Goal: Feedback & Contribution: Submit feedback/report problem

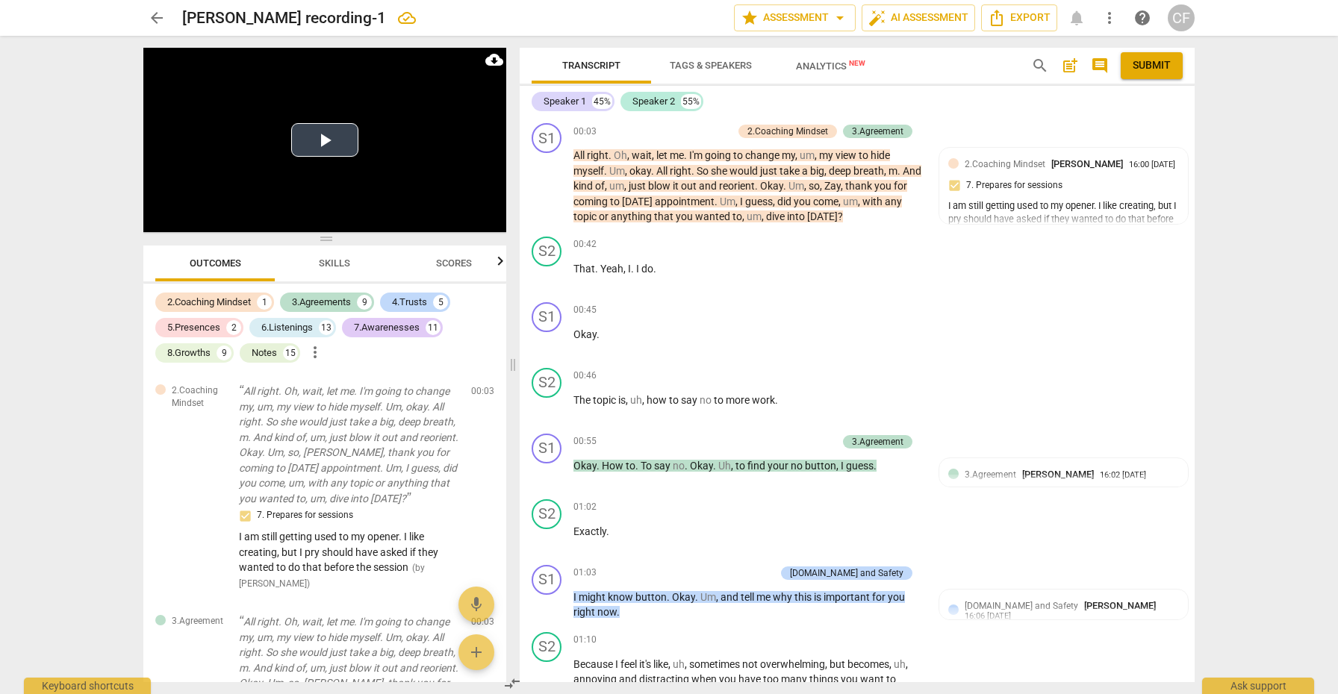
scroll to position [6040, 0]
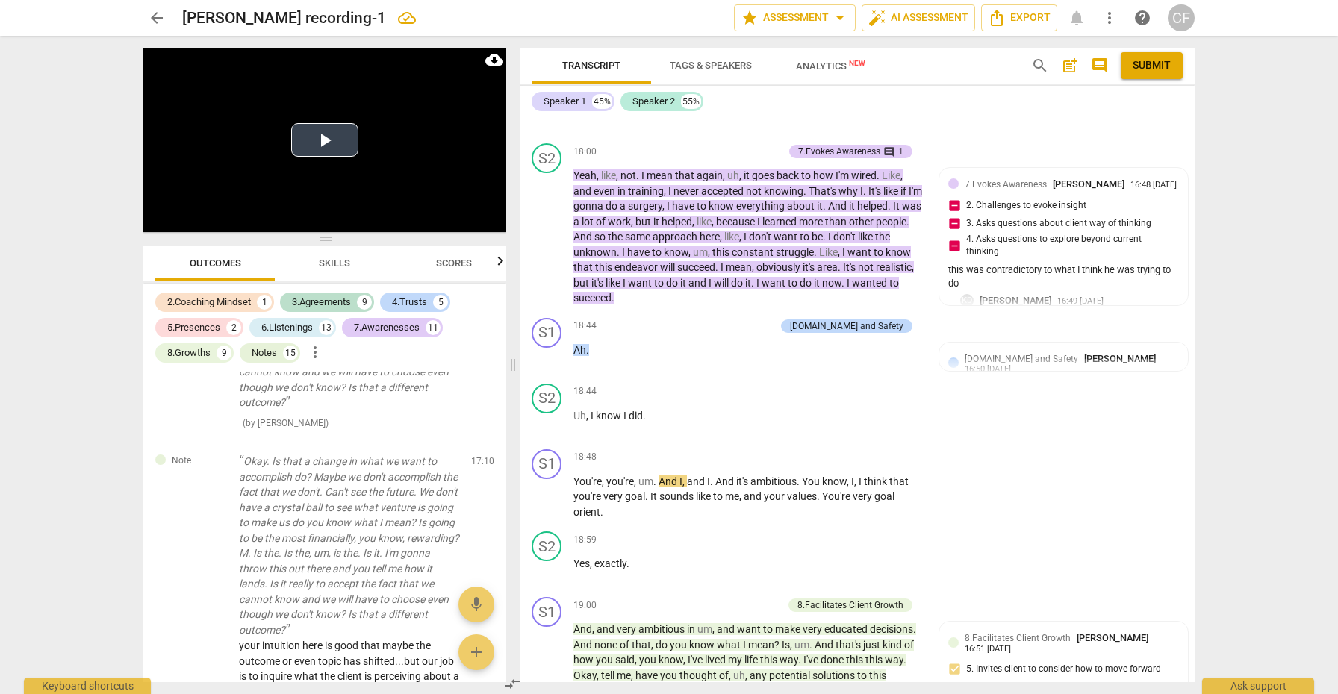
click at [336, 146] on button "Play Video" at bounding box center [324, 140] width 67 height 34
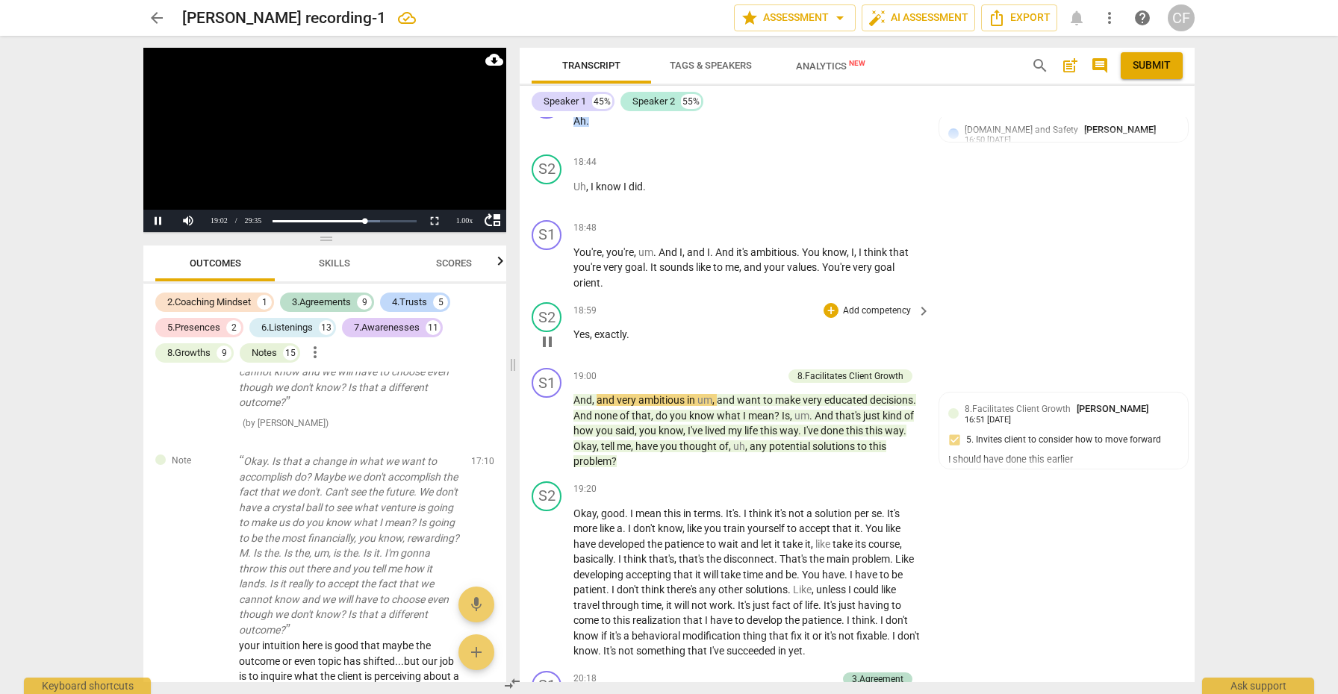
scroll to position [6285, 0]
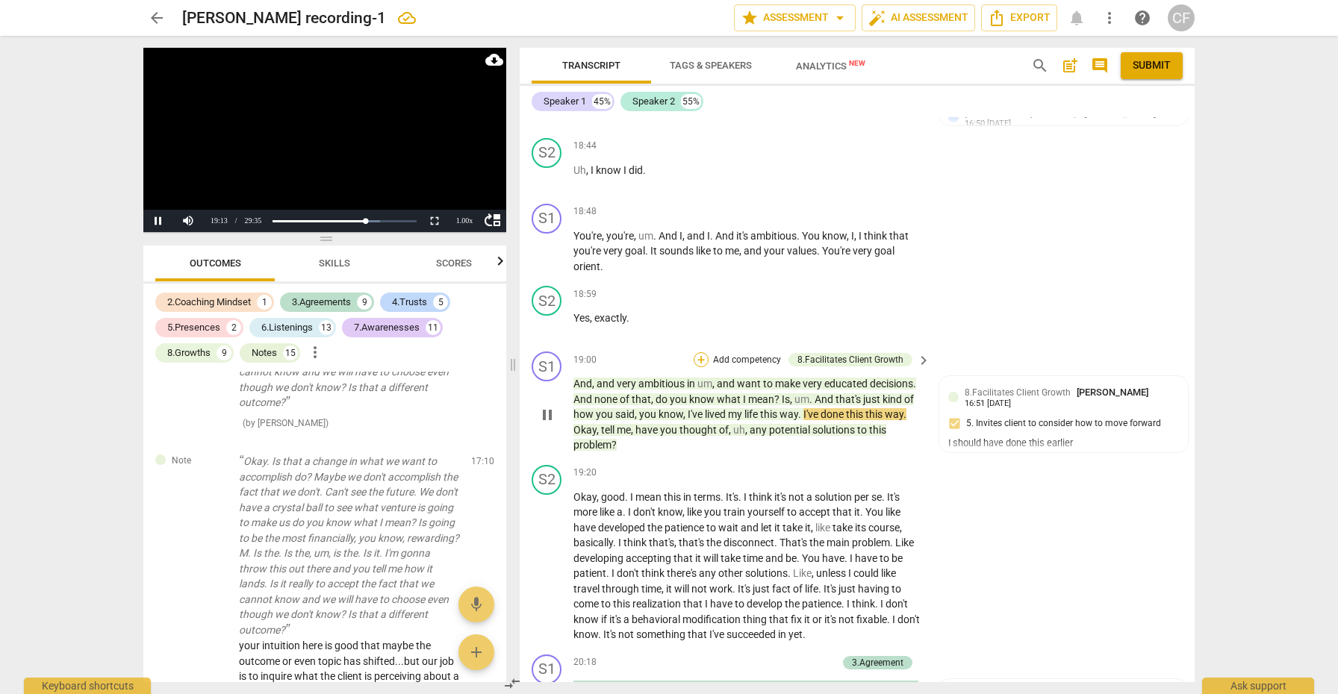
click at [700, 352] on div "+" at bounding box center [700, 359] width 15 height 15
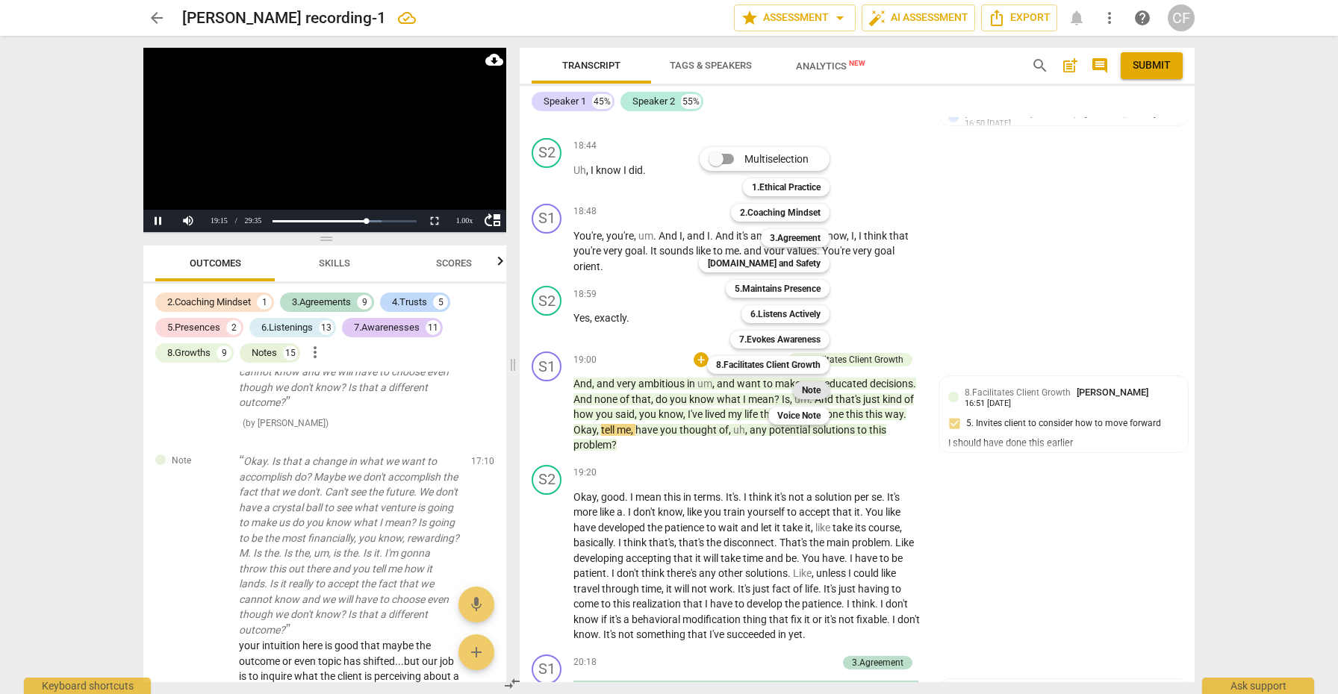
click at [815, 383] on b "Note" at bounding box center [811, 390] width 19 height 18
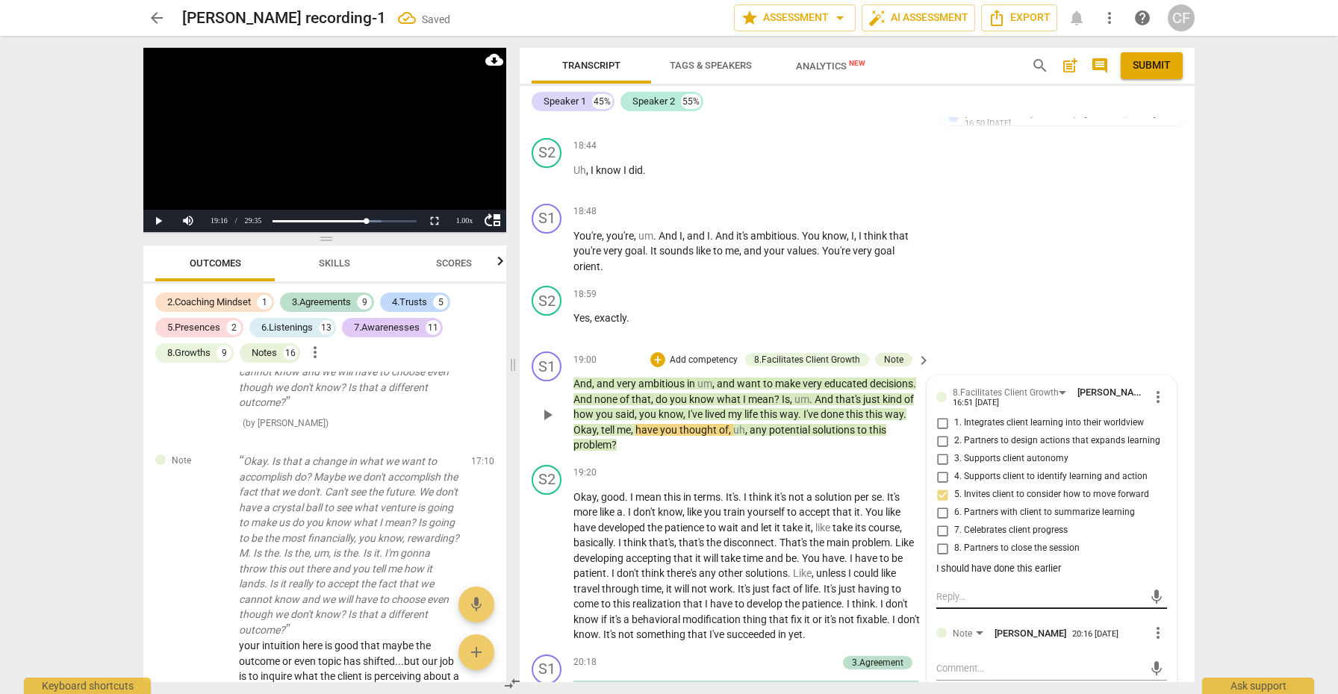
scroll to position [9056, 0]
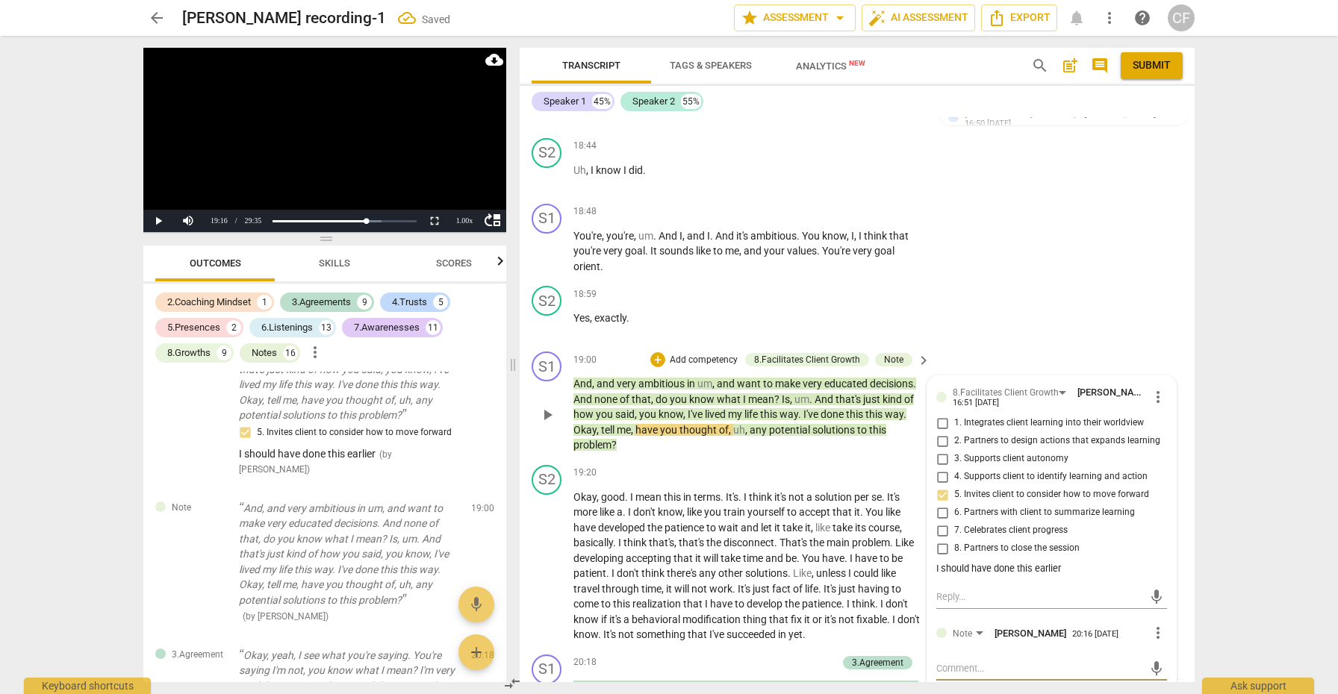
click at [962, 661] on textarea at bounding box center [1039, 668] width 207 height 14
type textarea "i"
type textarea "i'"
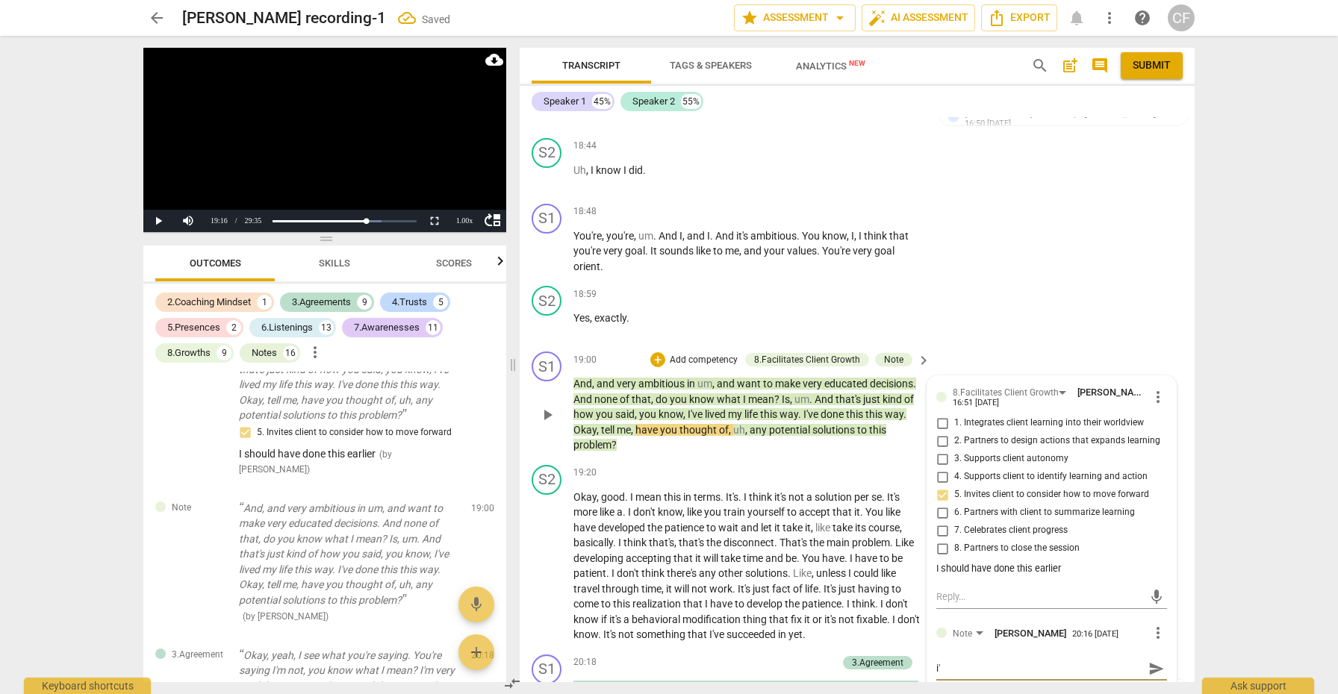
type textarea "i'm"
type textarea "I'm"
type textarea "I'm s"
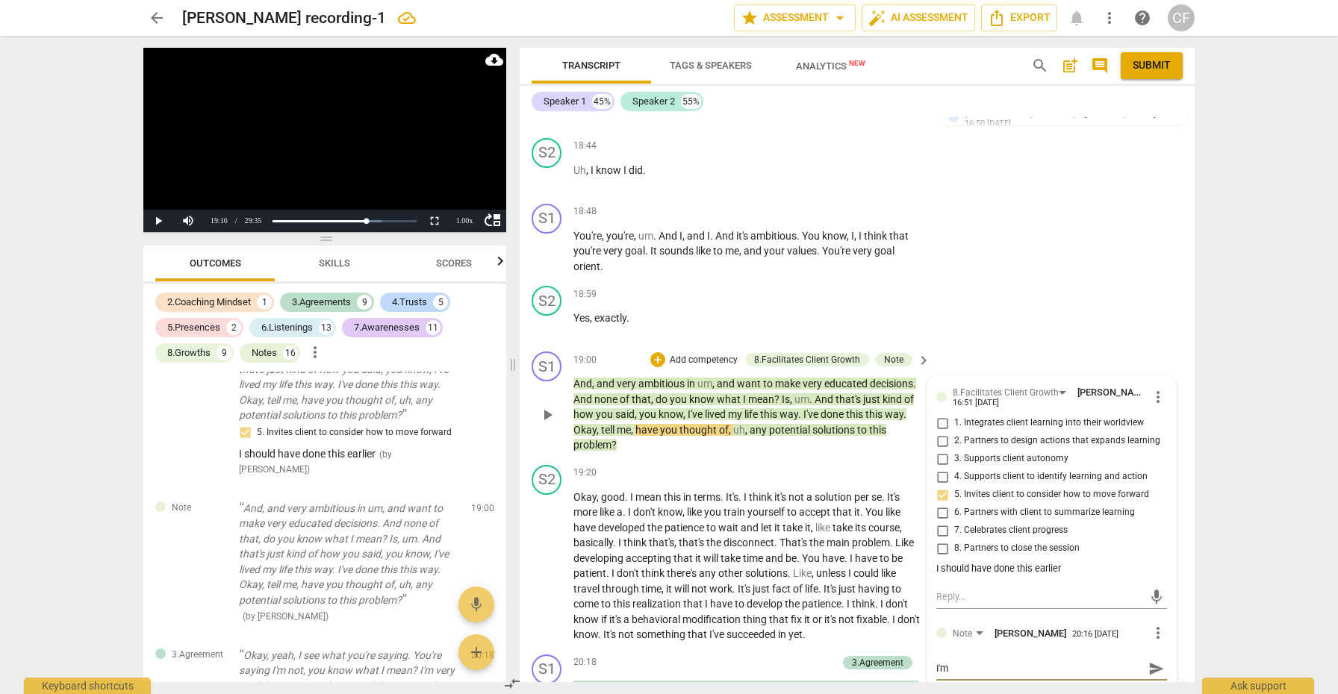
type textarea "I'm s"
type textarea "I'm sm"
type textarea "I'm smi"
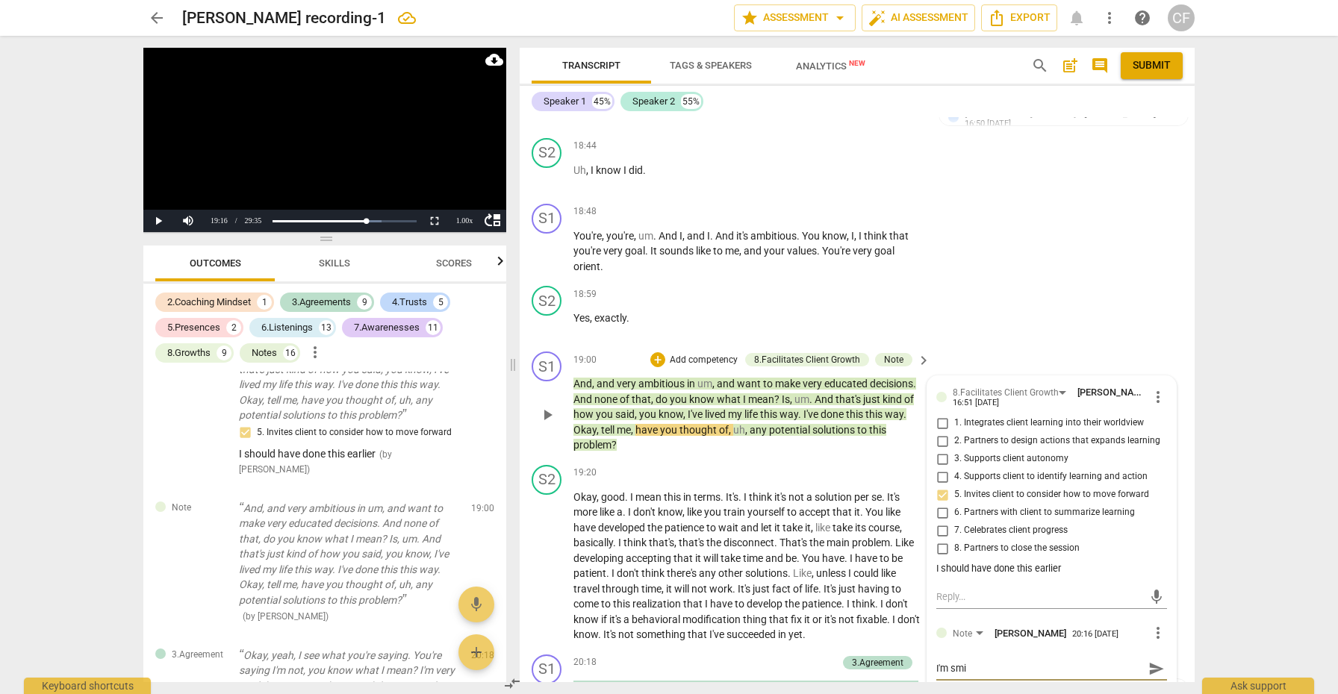
type textarea "I'm smil"
type textarea "I'm smili"
type textarea "I'm smilin"
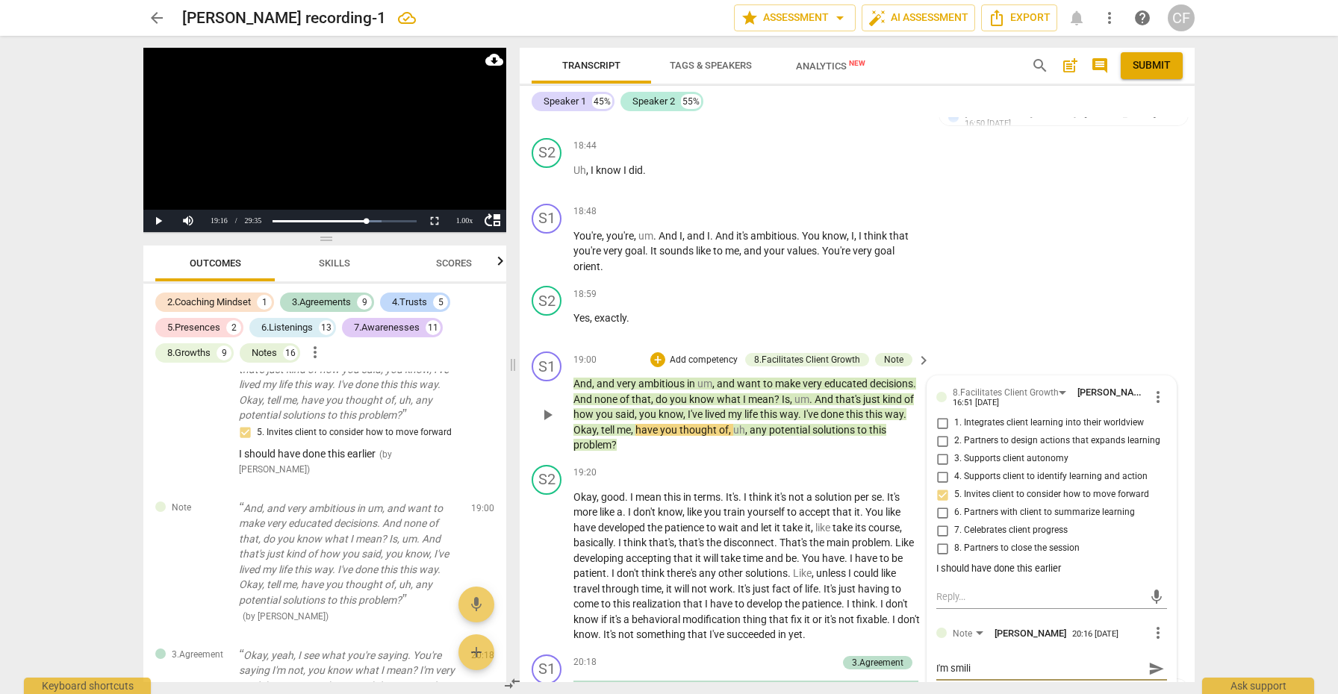
type textarea "I'm smilin"
type textarea "I'm smiling"
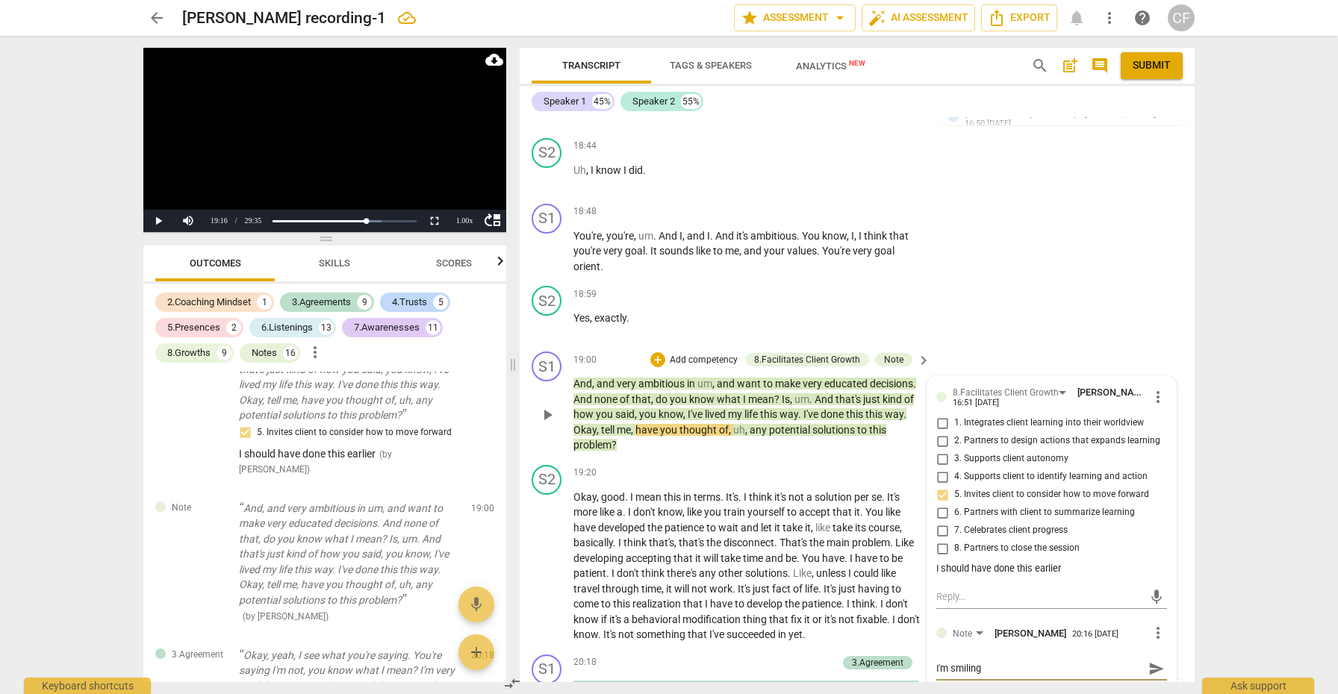
type textarea "I'm smiling a"
type textarea "I'm smiling as"
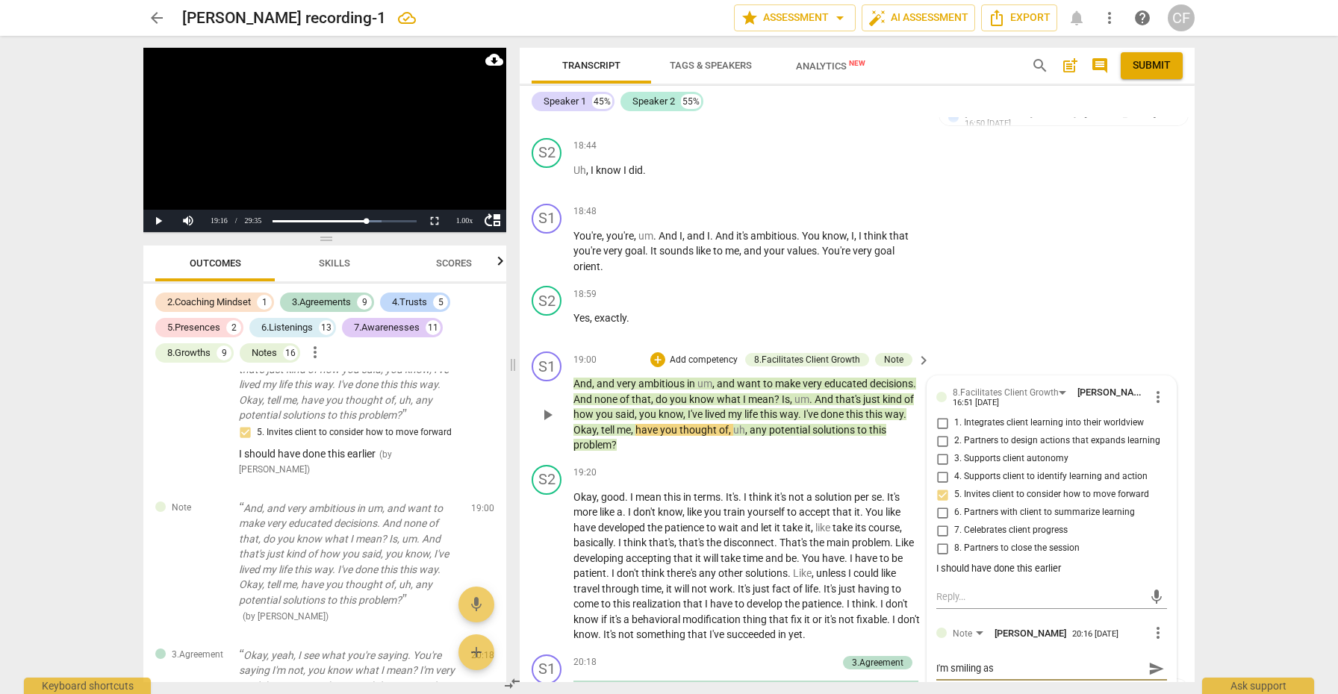
type textarea "I'm smiling as"
type textarea "I'm smiling as I"
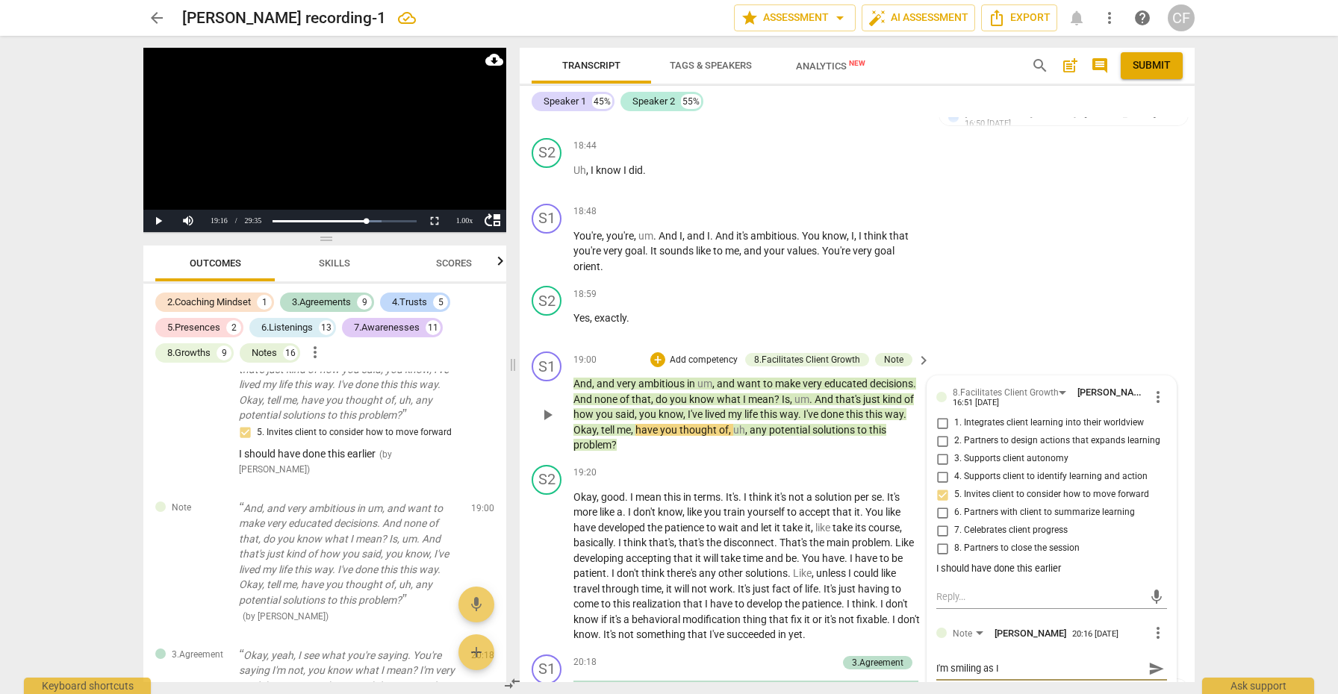
type textarea "I'm smiling as I l"
type textarea "I'm smiling as I li"
type textarea "I'm smiling as I lis"
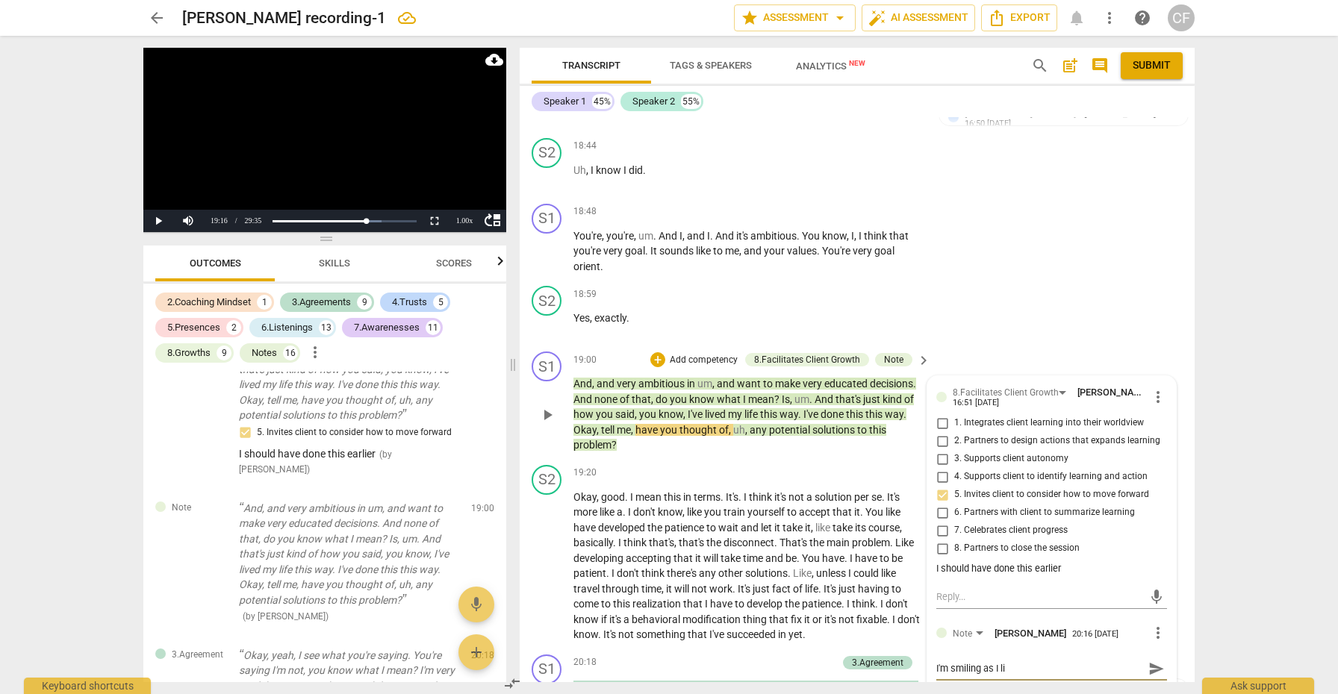
type textarea "I'm smiling as I lis"
type textarea "I'm smiling as I list"
type textarea "I'm smiling as I liste"
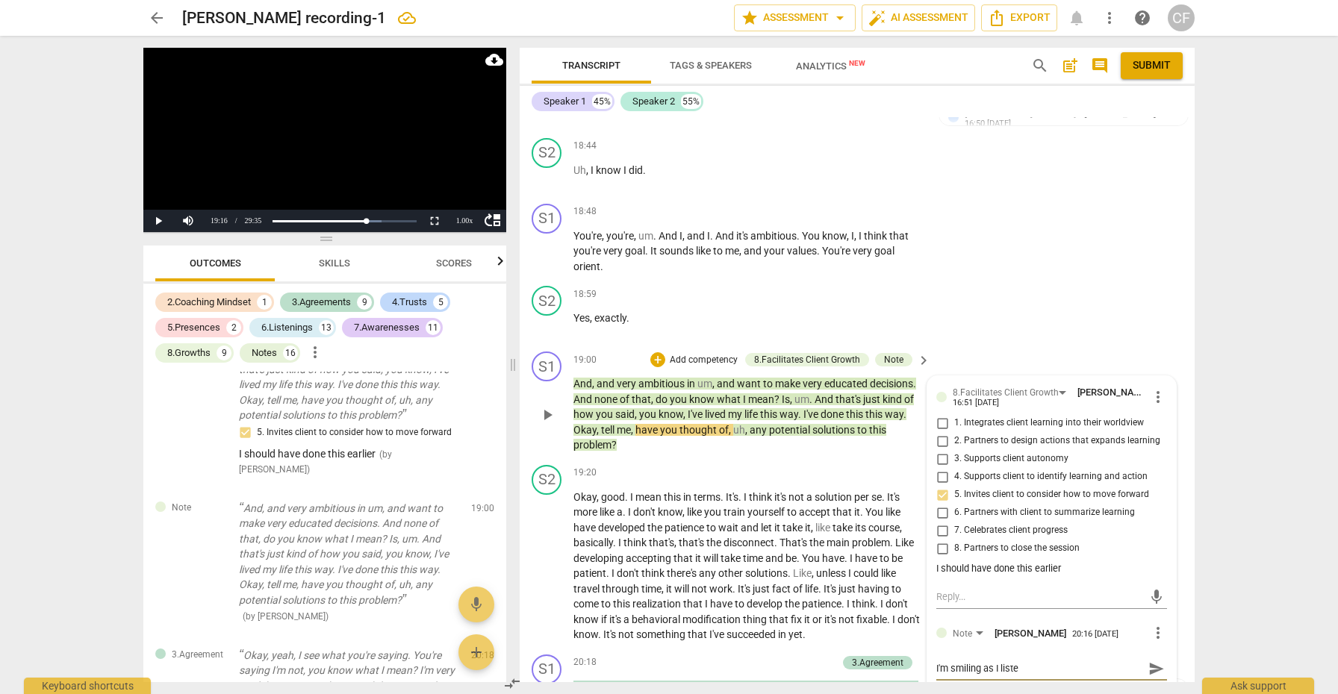
type textarea "I'm smiling as I listen"
type textarea "I'm smiling as I listen t"
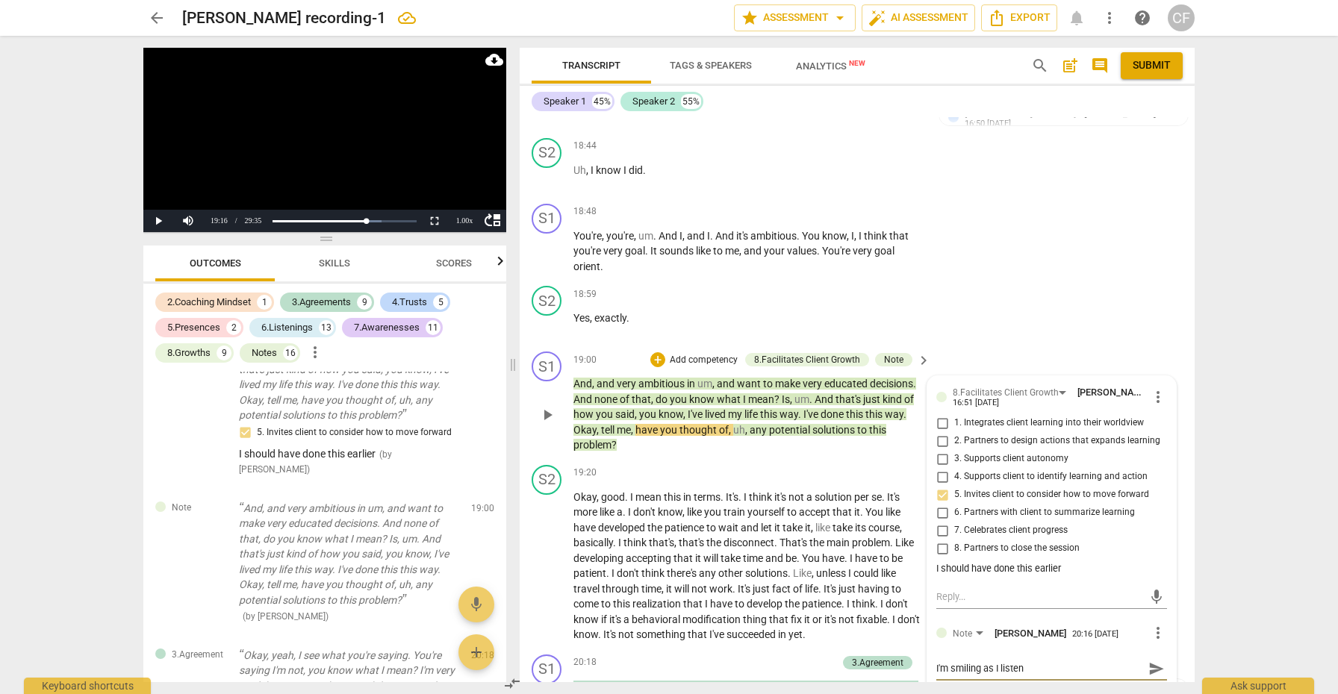
type textarea "I'm smiling as I listen t"
type textarea "I'm smiling as I listen to"
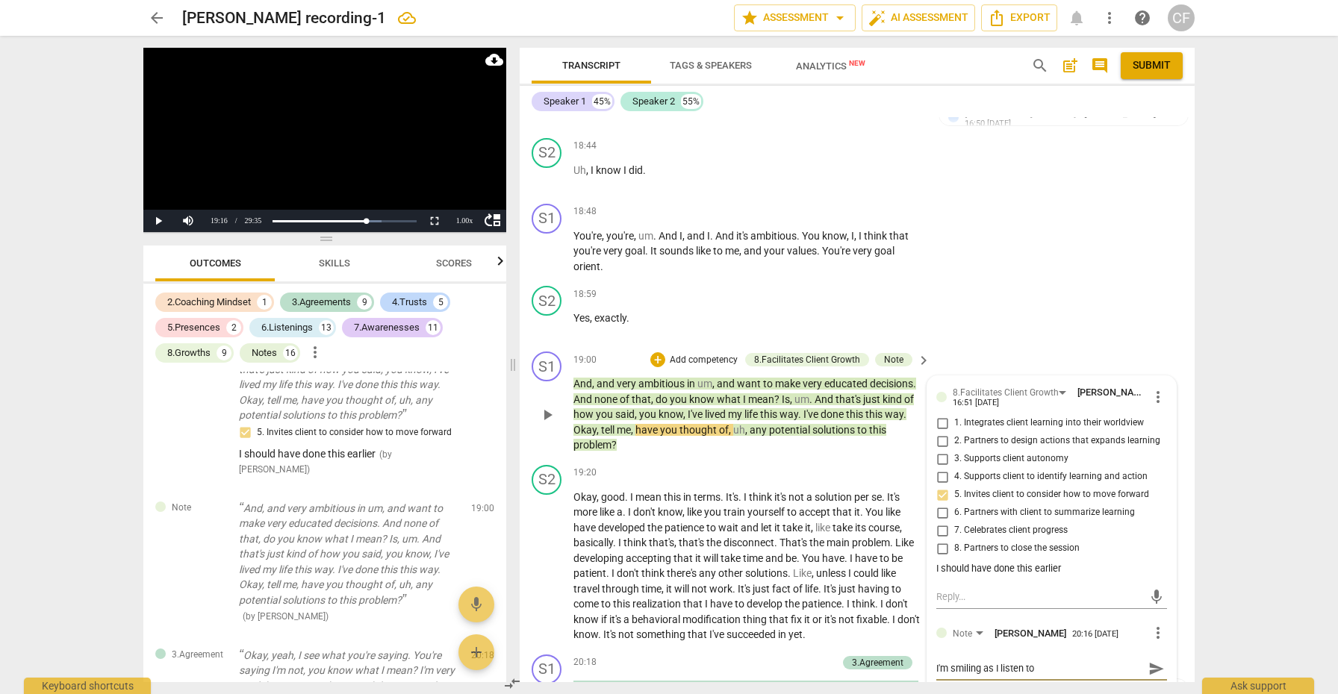
type textarea "I'm smiling as I listen to t"
type textarea "I'm smiling as I listen to th"
type textarea "I'm smiling as I listen to thi"
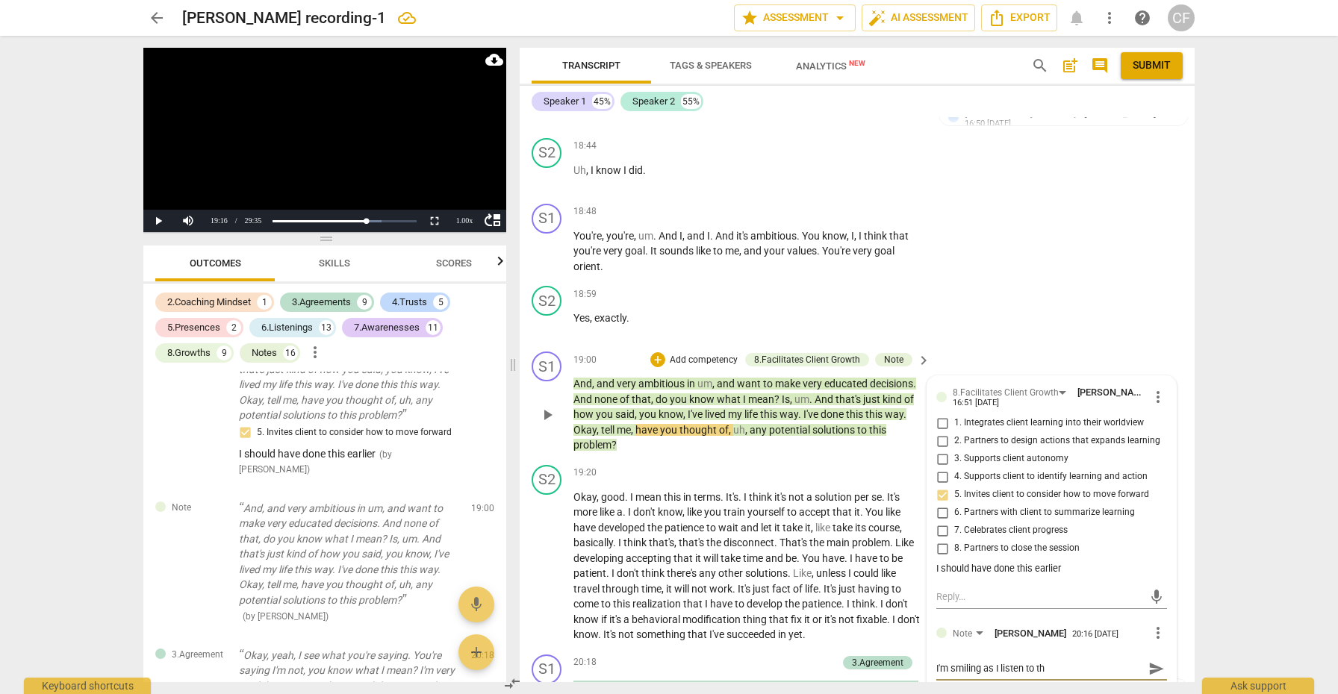
type textarea "I'm smiling as I listen to thi"
type textarea "I'm smiling as I listen to this"
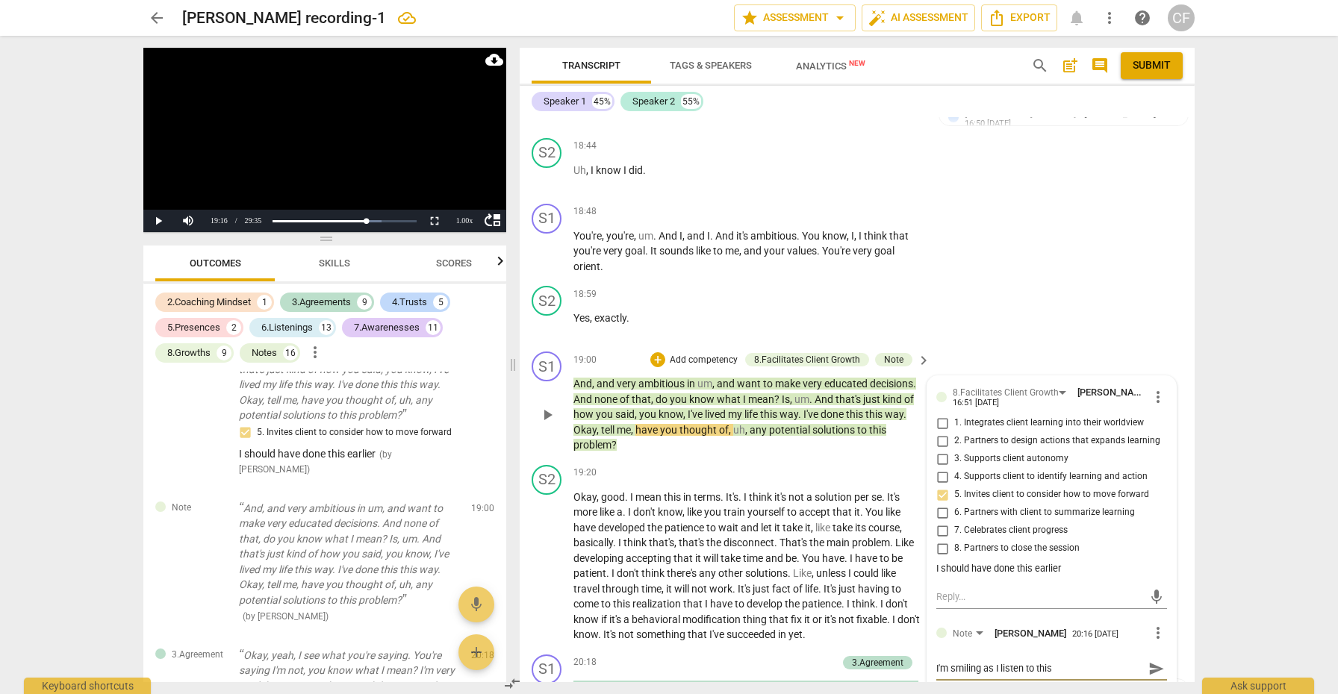
type textarea "I'm smiling as I listen to this a"
type textarea "I'm smiling as I listen to this as"
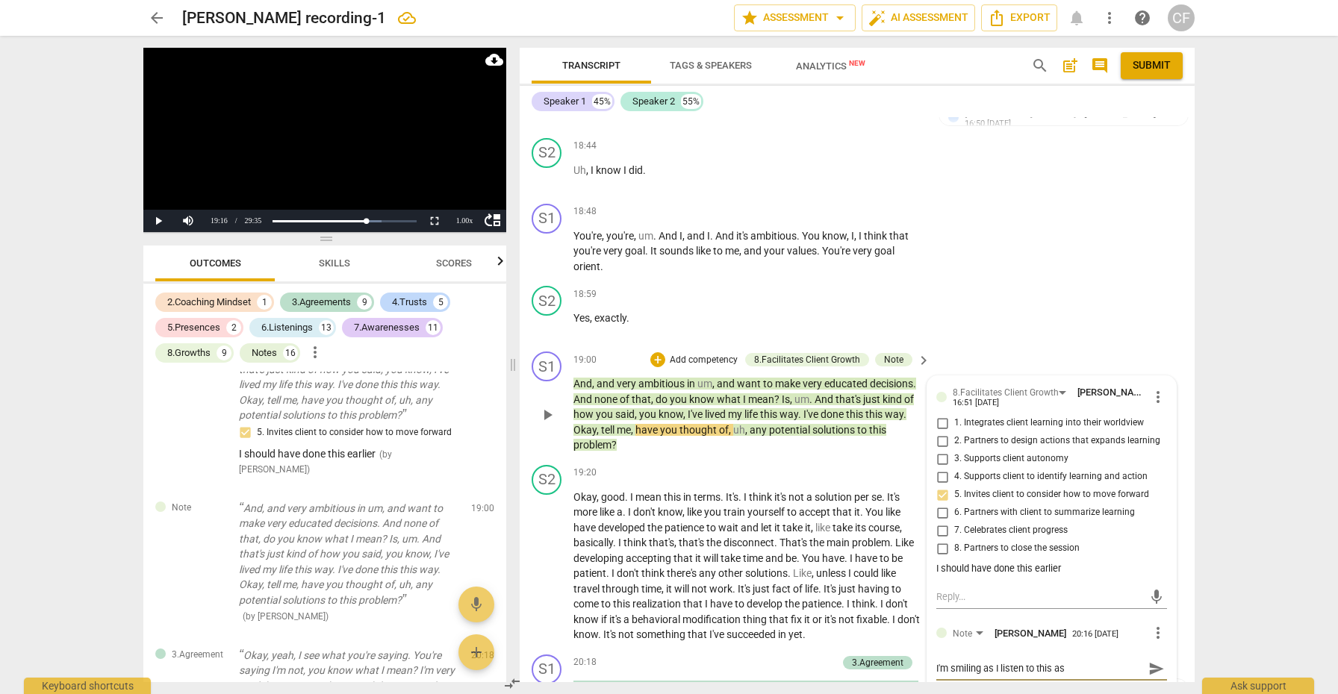
type textarea "I'm smiling as I listen to this as"
type textarea "I'm smiling as I listen to this as i"
type textarea "I'm smiling as I listen to this as it"
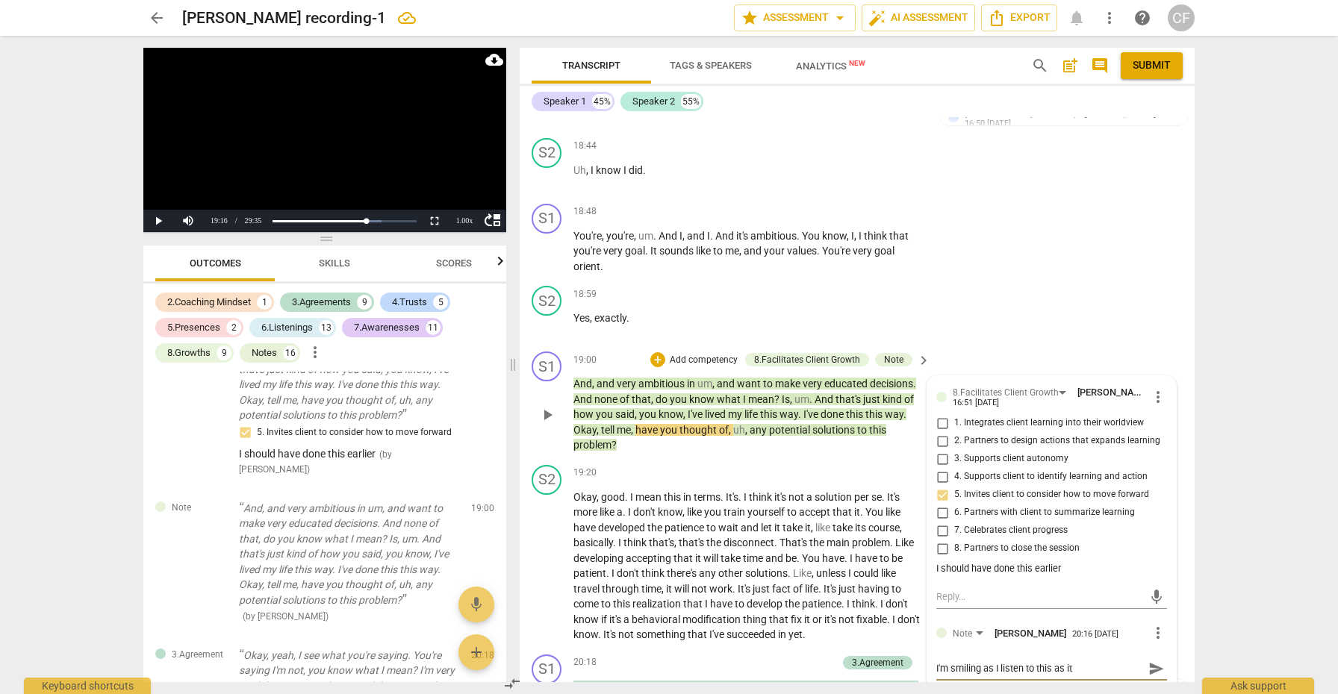
type textarea "I'm smiling as I listen to this as it"
type textarea "I'm smiling as I listen to this as it r"
type textarea "I'm smiling as I listen to this as it re"
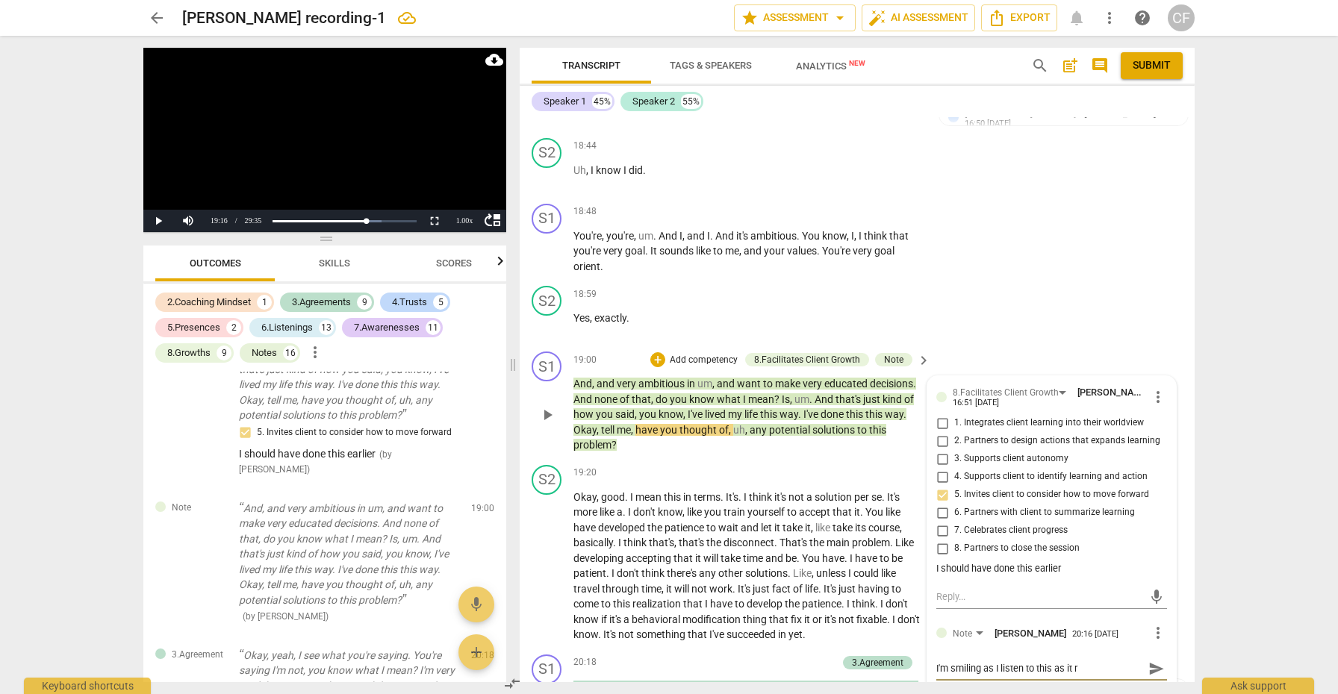
type textarea "I'm smiling as I listen to this as it re"
type textarea "I'm smiling as I listen to this as it rem"
type textarea "I'm smiling as I listen to this as it remi"
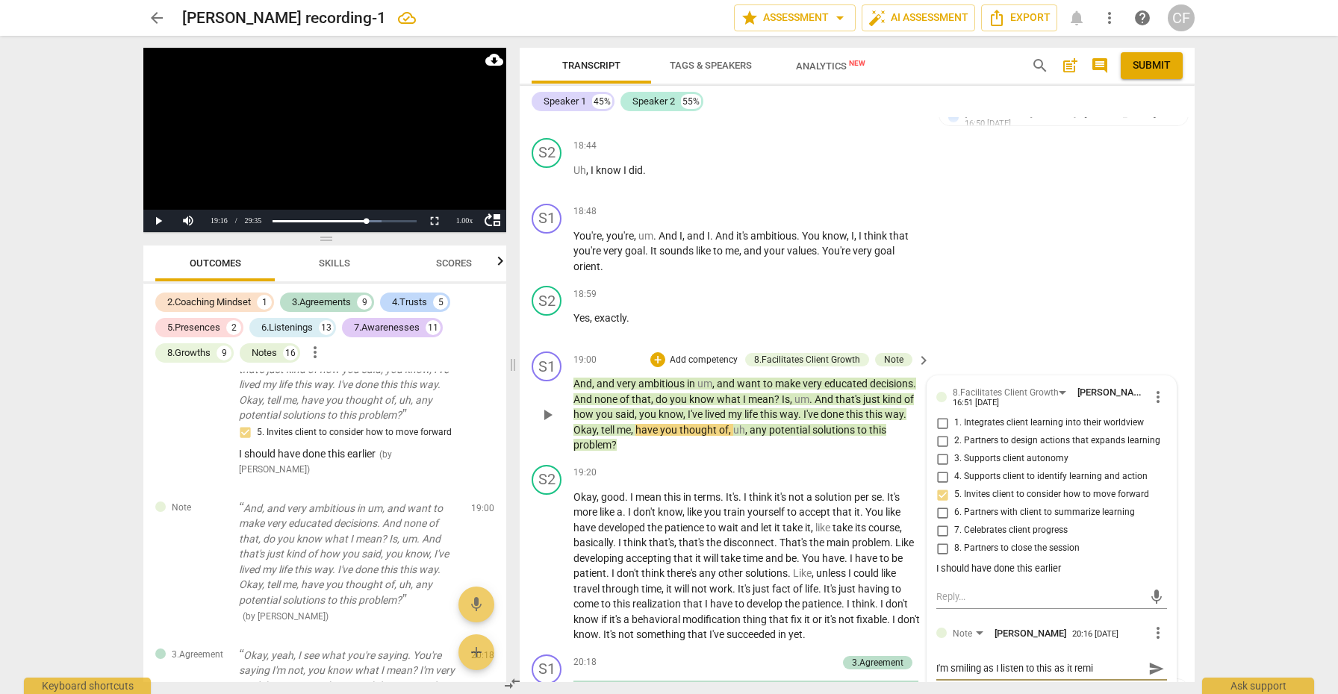
type textarea "I'm smiling as I listen to this as it remin"
type textarea "I'm smiling as I listen to this as it remind"
type textarea "I'm smiling as I listen to this as it reminds"
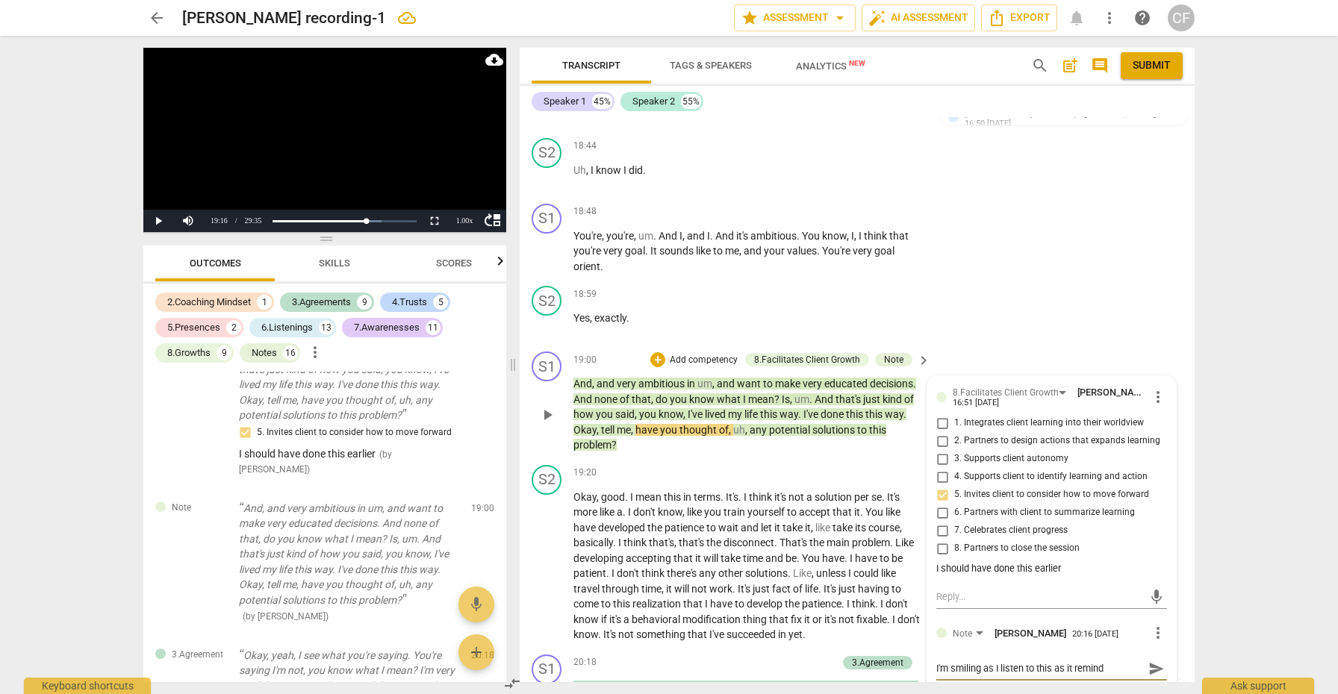
type textarea "I'm smiling as I listen to this as it reminds"
type textarea "I'm smiling as I listen to this as it reminds m"
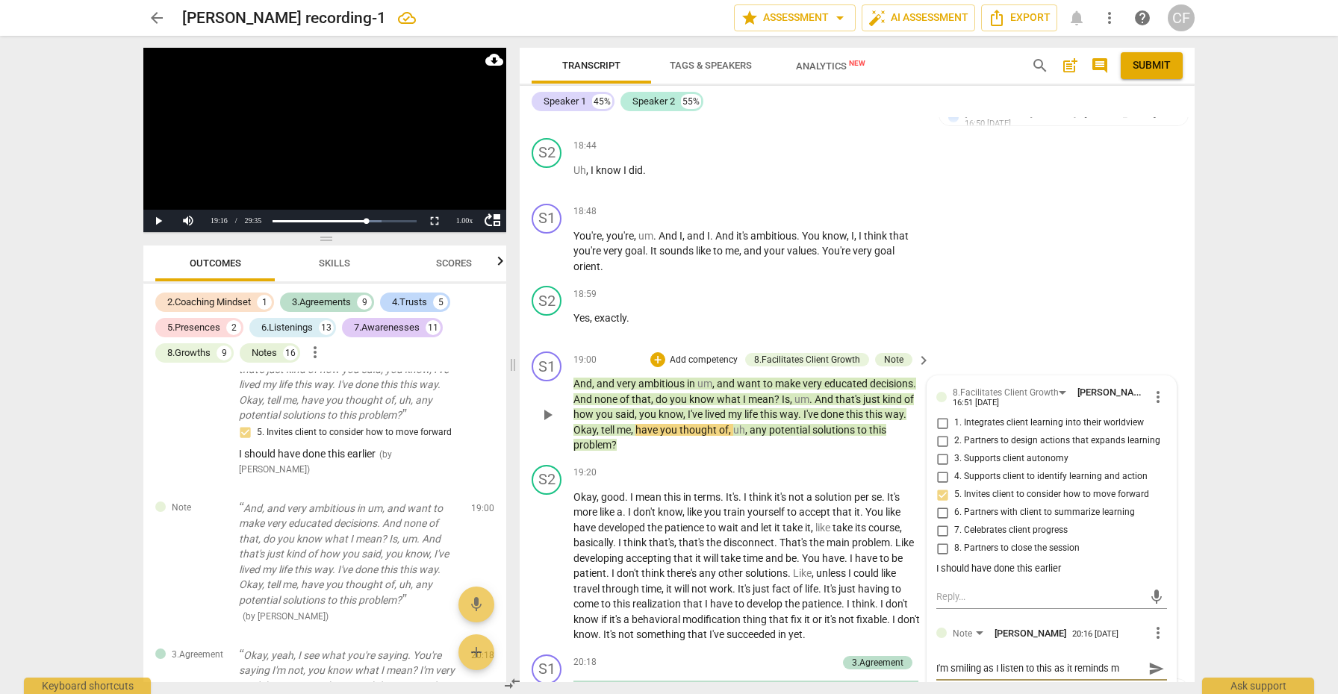
type textarea "I'm smiling as I listen to this as it reminds me"
type textarea "I'm smiling as I listen to this as it reminds me w"
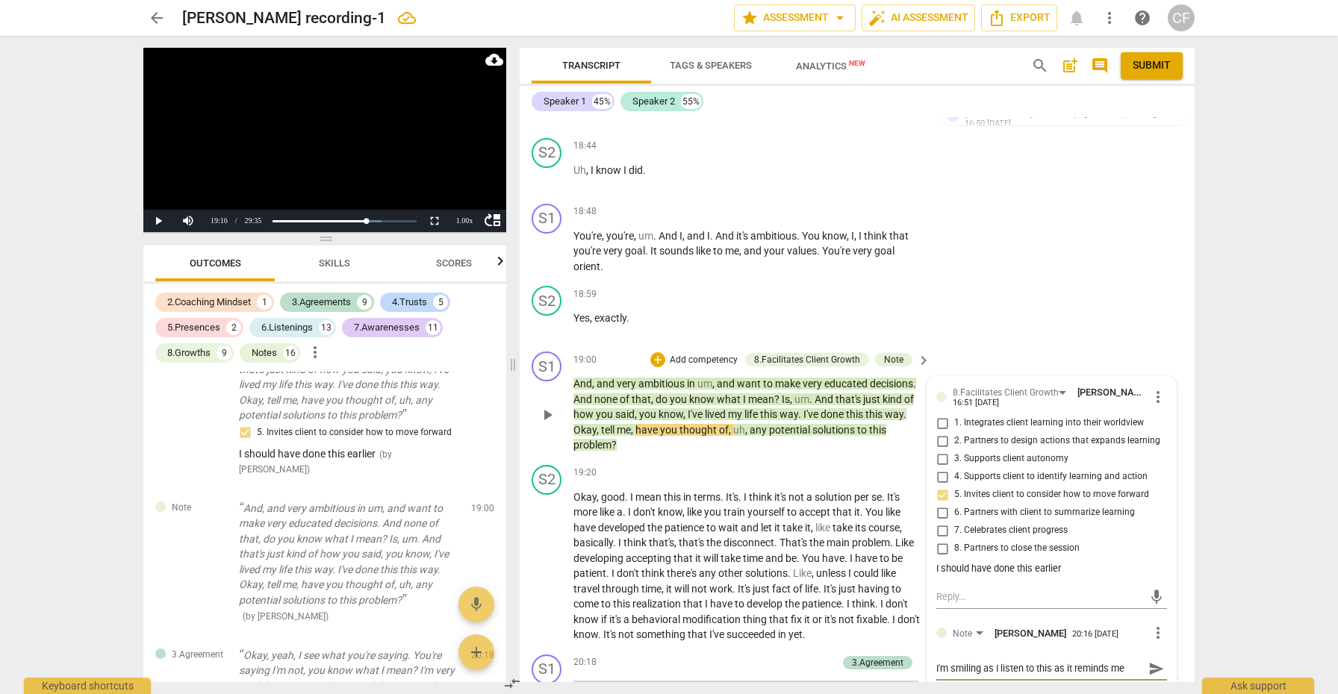
type textarea "I'm smiling as I listen to this as it reminds me w"
type textarea "I'm smiling as I listen to this as it reminds me wh"
type textarea "I'm smiling as I listen to this as it reminds me wha"
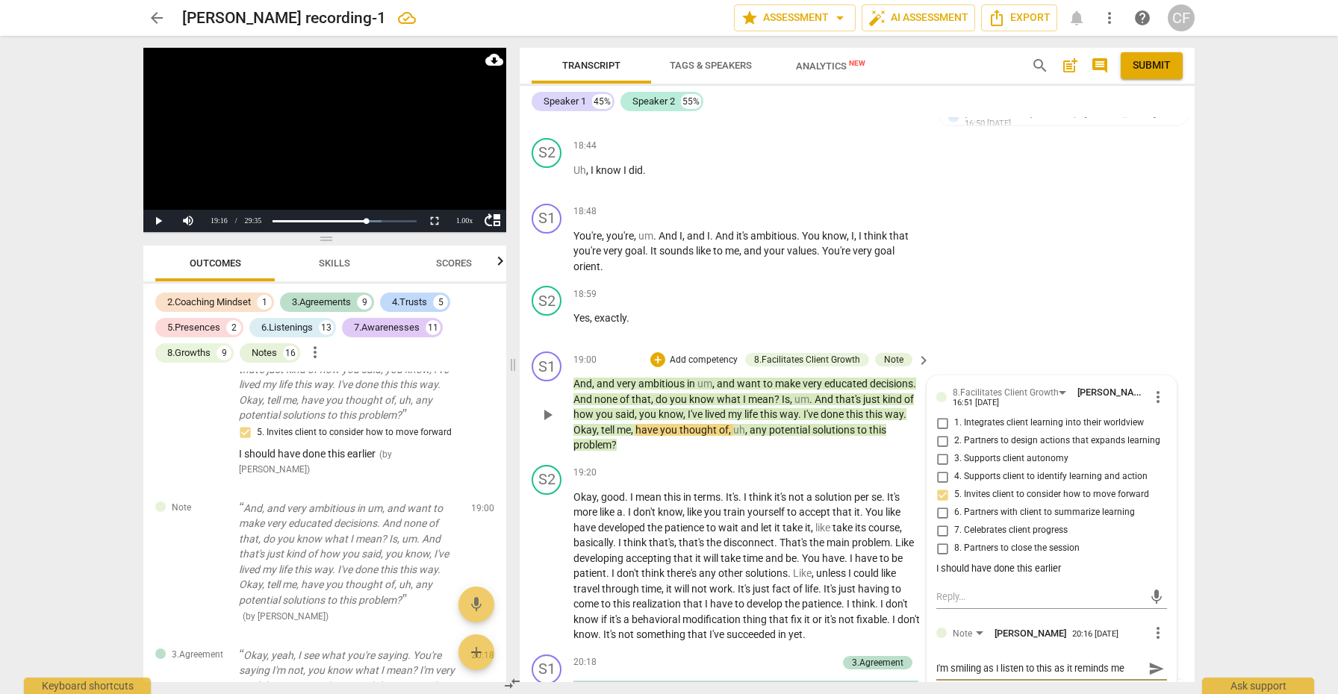
type textarea "I'm smiling as I listen to this as it reminds me what"
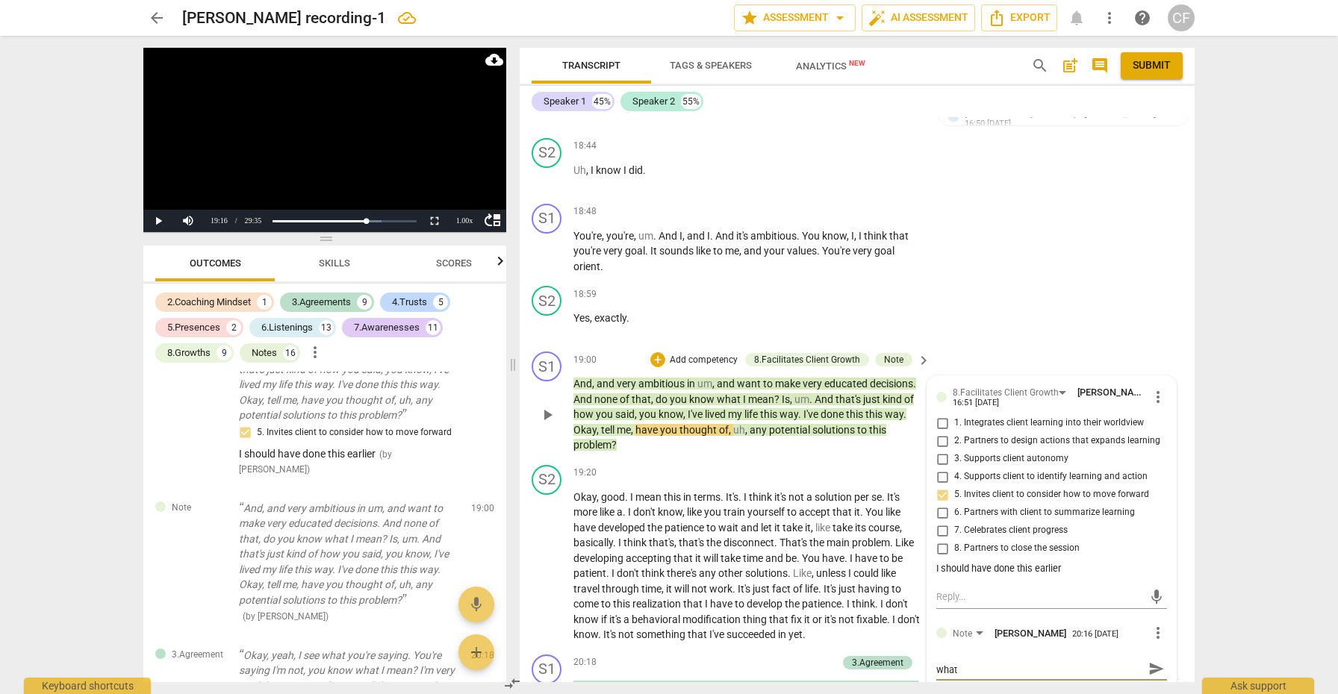
type textarea "I'm smiling as I listen to this as it reminds me what y"
type textarea "I'm smiling as I listen to this as it reminds me what yo"
type textarea "I'm smiling as I listen to this as it reminds me what you"
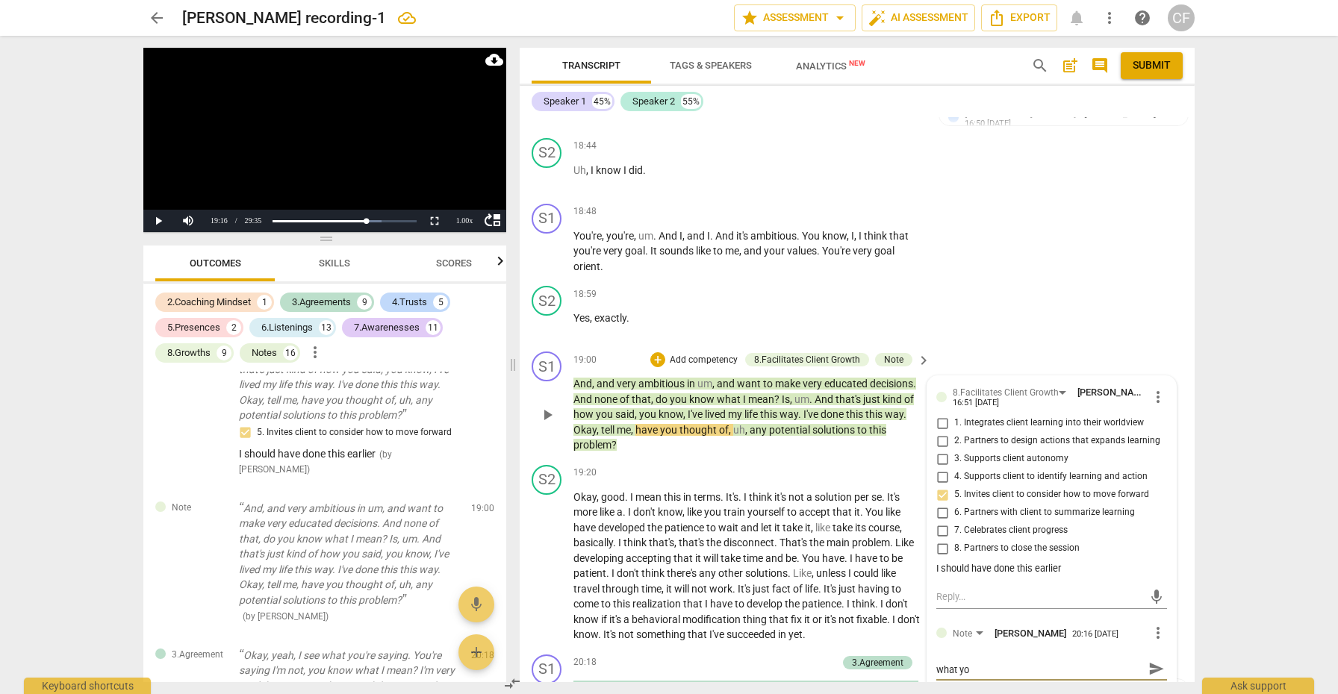
type textarea "I'm smiling as I listen to this as it reminds me what you"
type textarea "I'm smiling as I listen to this as it reminds me what you t"
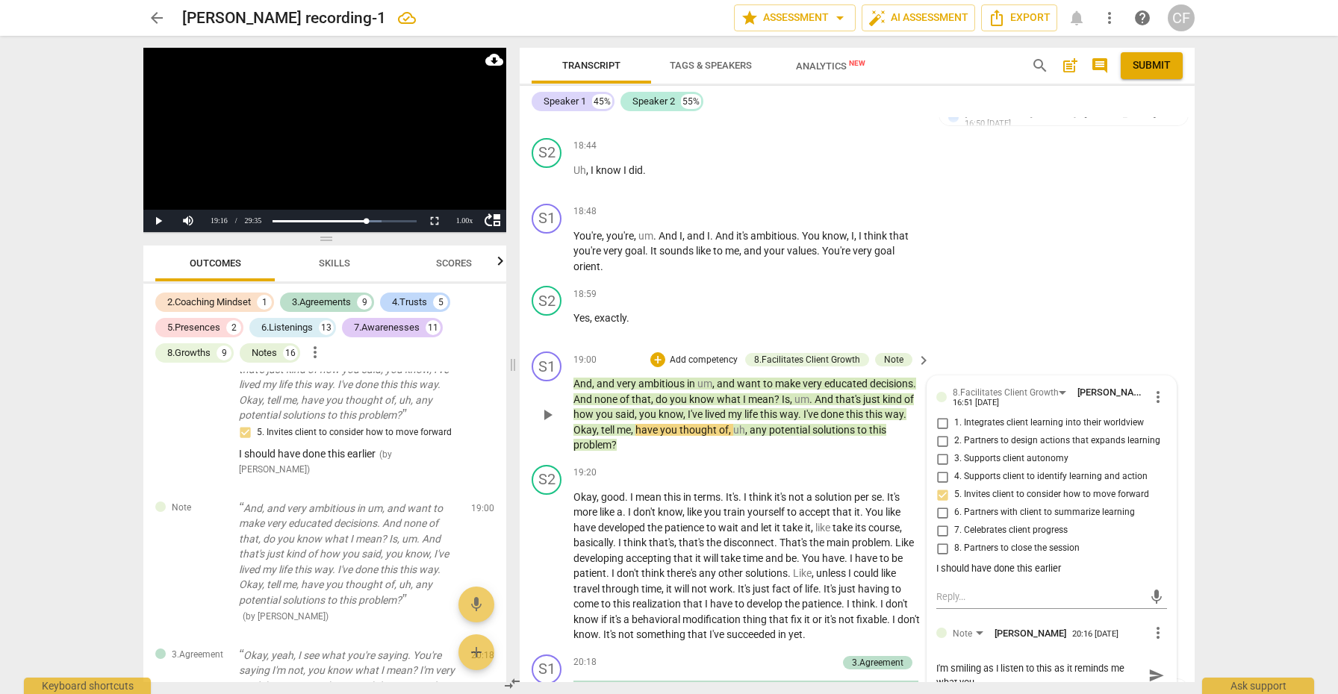
type textarea "I'm smiling as I listen to this as it reminds me what you t"
type textarea "I'm smiling as I listen to this as it reminds me what you to"
type textarea "I'm smiling as I listen to this as it reminds me what you tol"
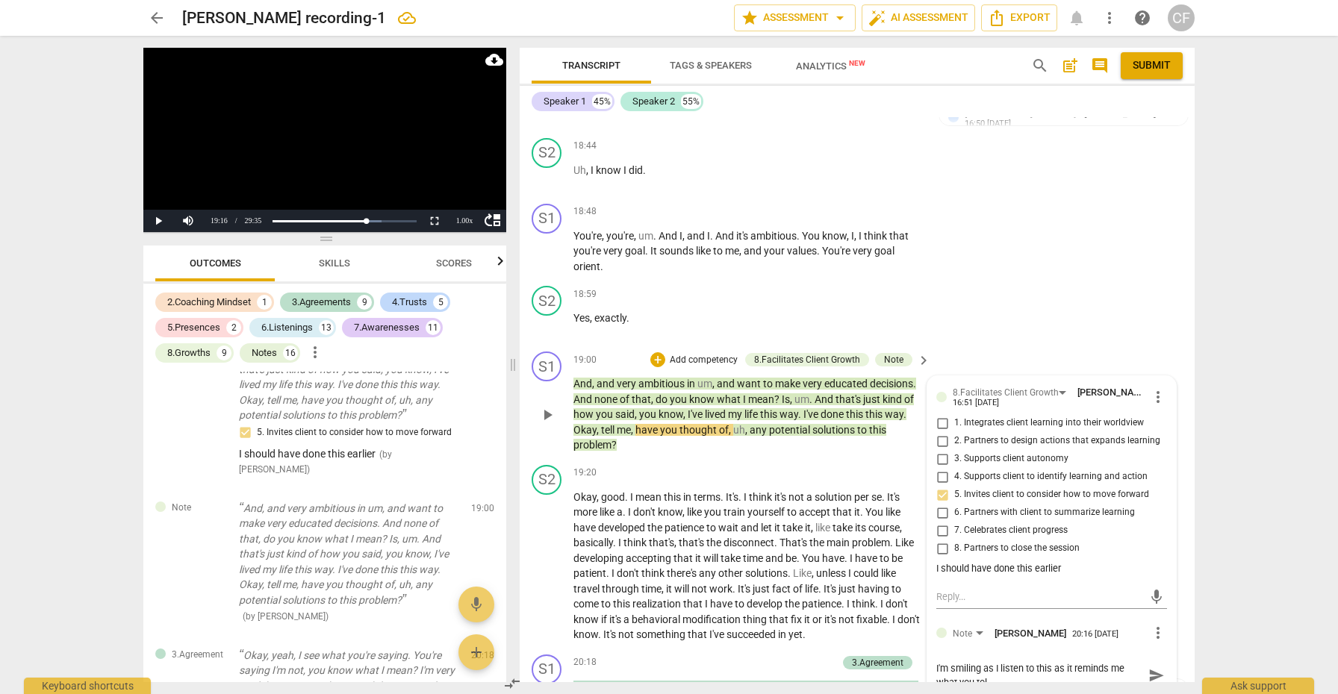
type textarea "I'm smiling as I listen to this as it reminds me what you told"
type textarea "I'm smiling as I listen to this as it reminds me what you told m"
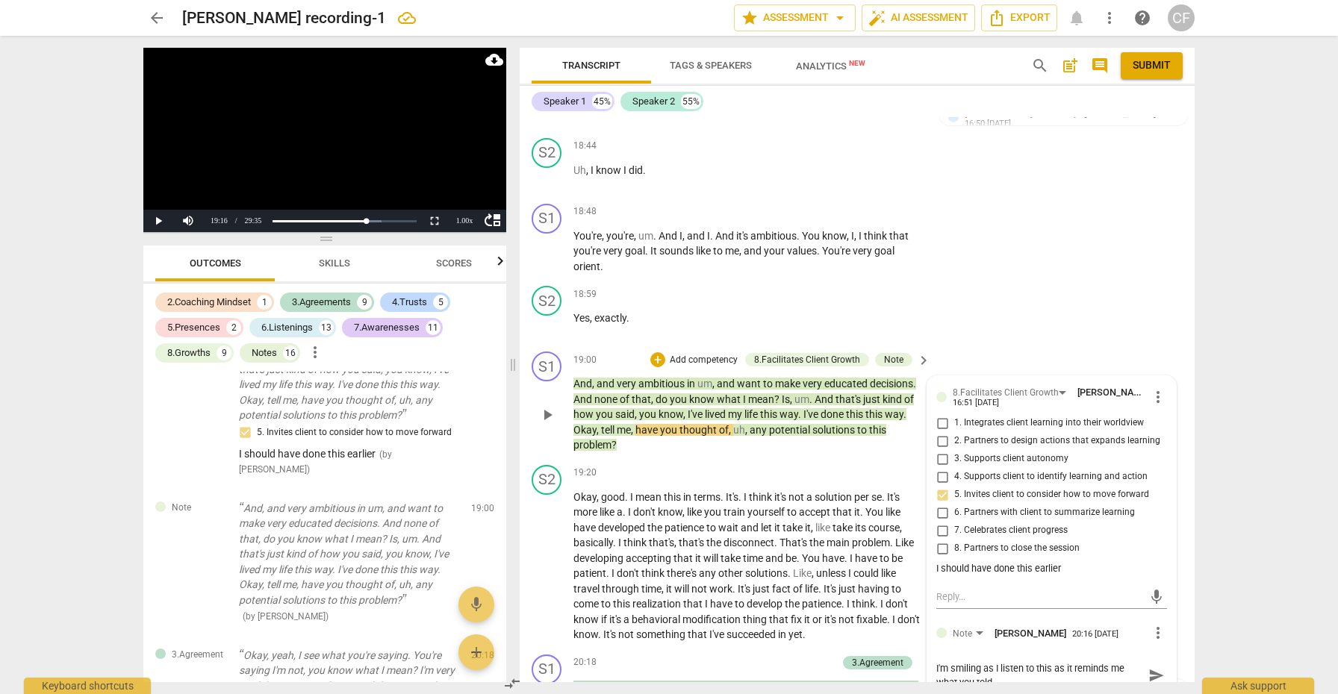
type textarea "I'm smiling as I listen to this as it reminds me what you told m"
type textarea "I'm smiling as I listen to this as it reminds me what you told me"
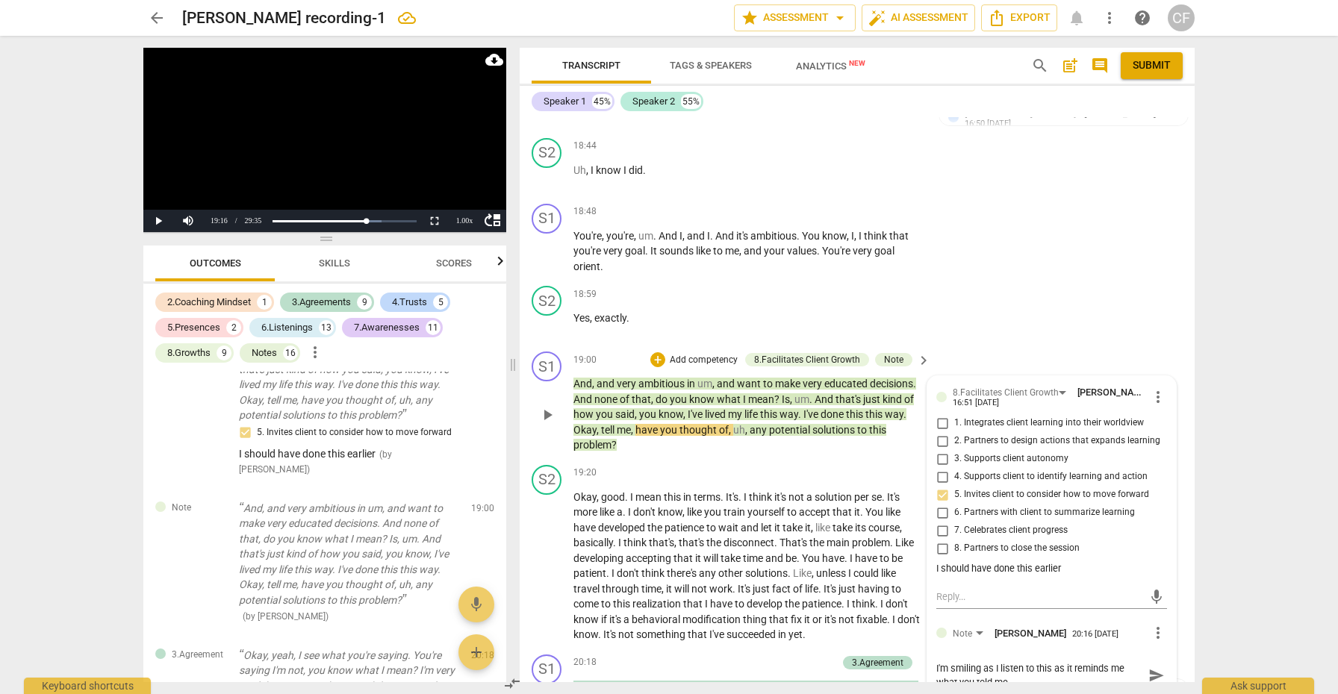
type textarea "I'm smiling as I listen to this as it reminds me what you told me t"
type textarea "I'm smiling as I listen to this as it reminds me what you told me"
type textarea "I'm smiling as I listen to this as it reminds me what you told me a"
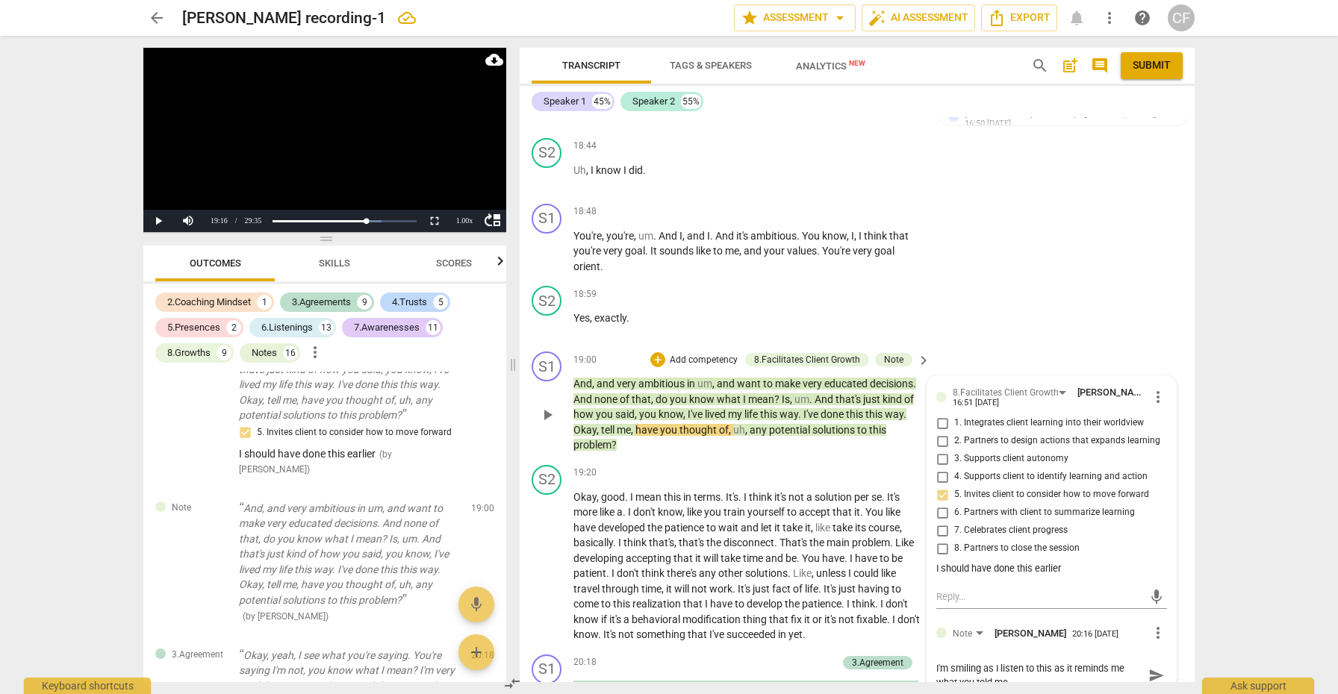
type textarea "I'm smiling as I listen to this as it reminds me what you told me a"
type textarea "I'm smiling as I listen to this as it reminds me what you told me ab"
type textarea "I'm smiling as I listen to this as it reminds me what you told me abo"
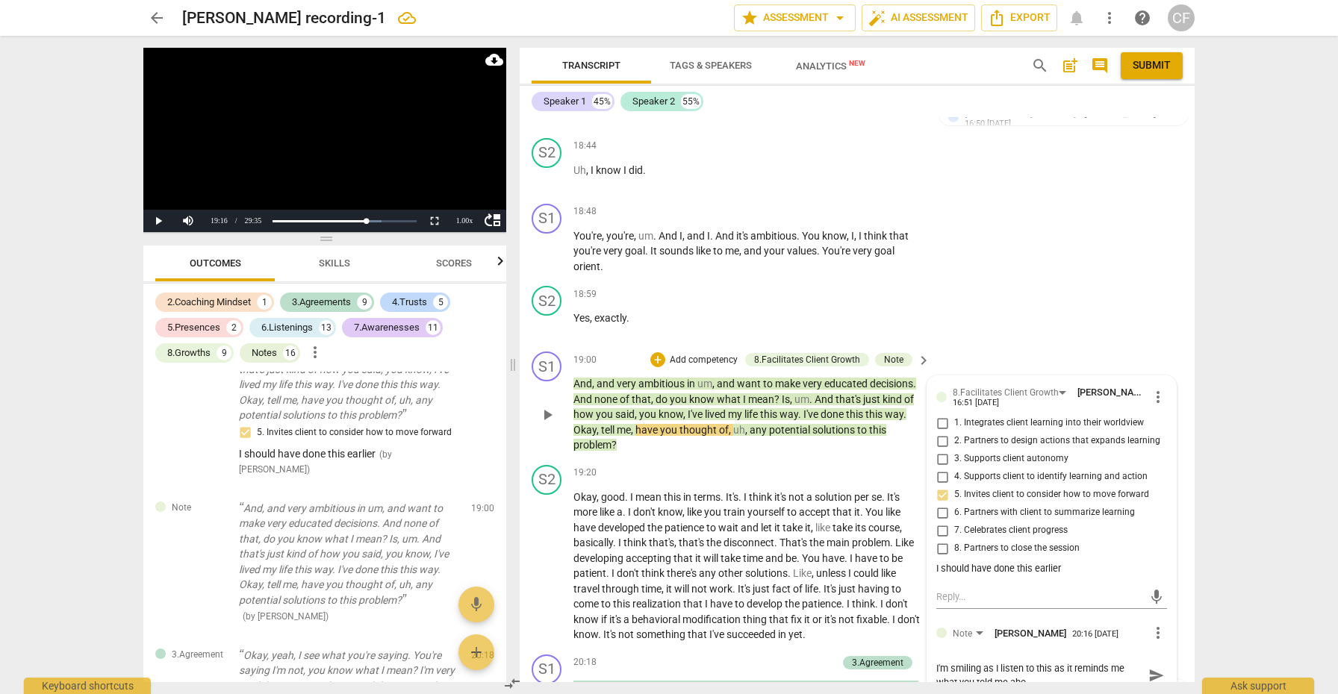
type textarea "I'm smiling as I listen to this as it reminds me what you told me abou"
type textarea "I'm smiling as I listen to this as it reminds me what you told me about"
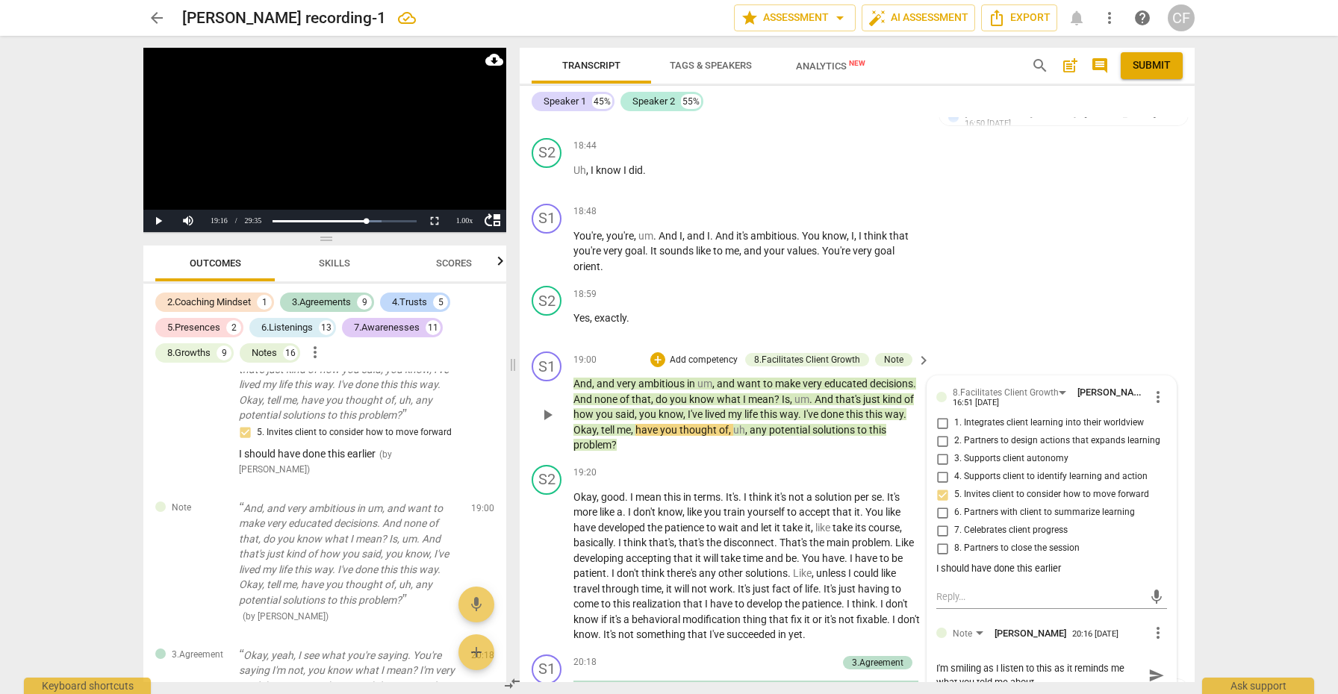
type textarea "I'm smiling as I listen to this as it reminds me what you told me about"
type textarea "I'm smiling as I listen to this as it reminds me what you told me about t"
type textarea "I'm smiling as I listen to this as it reminds me what you told me about th"
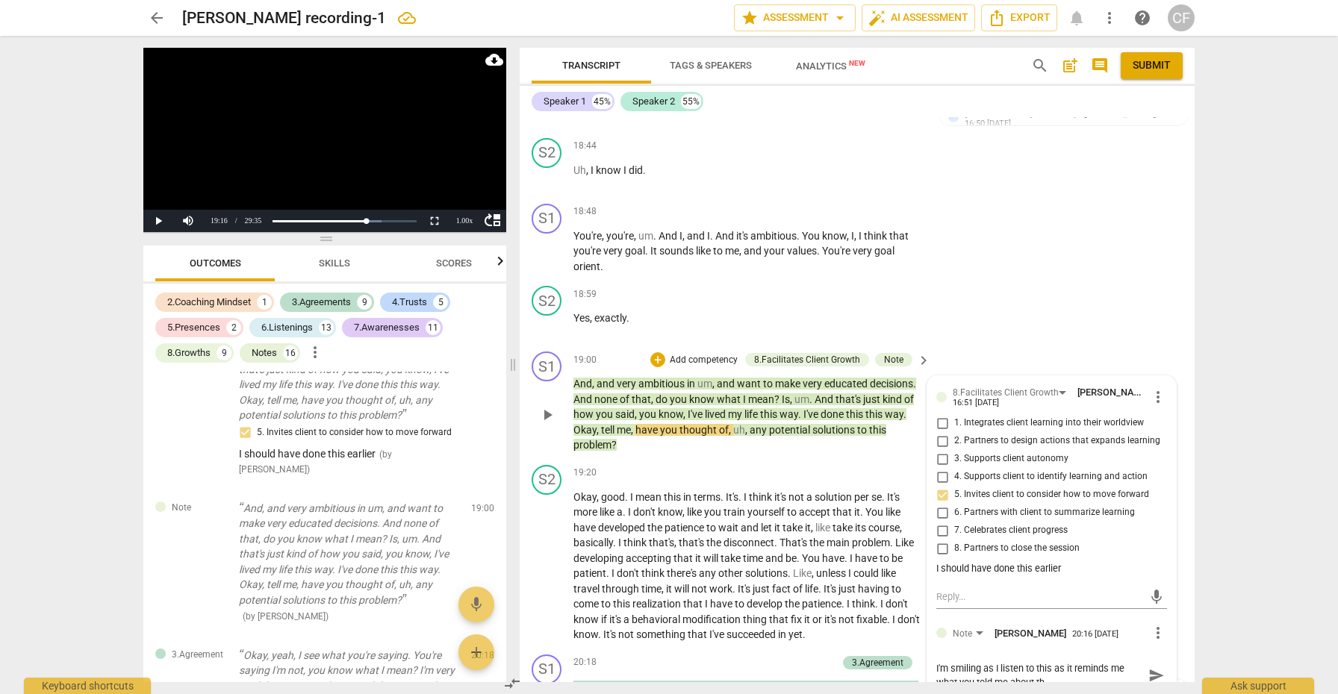
type textarea "I'm smiling as I listen to this as it reminds me what you told me about the"
type textarea "I'm smiling as I listen to this as it reminds me what you told me about the c"
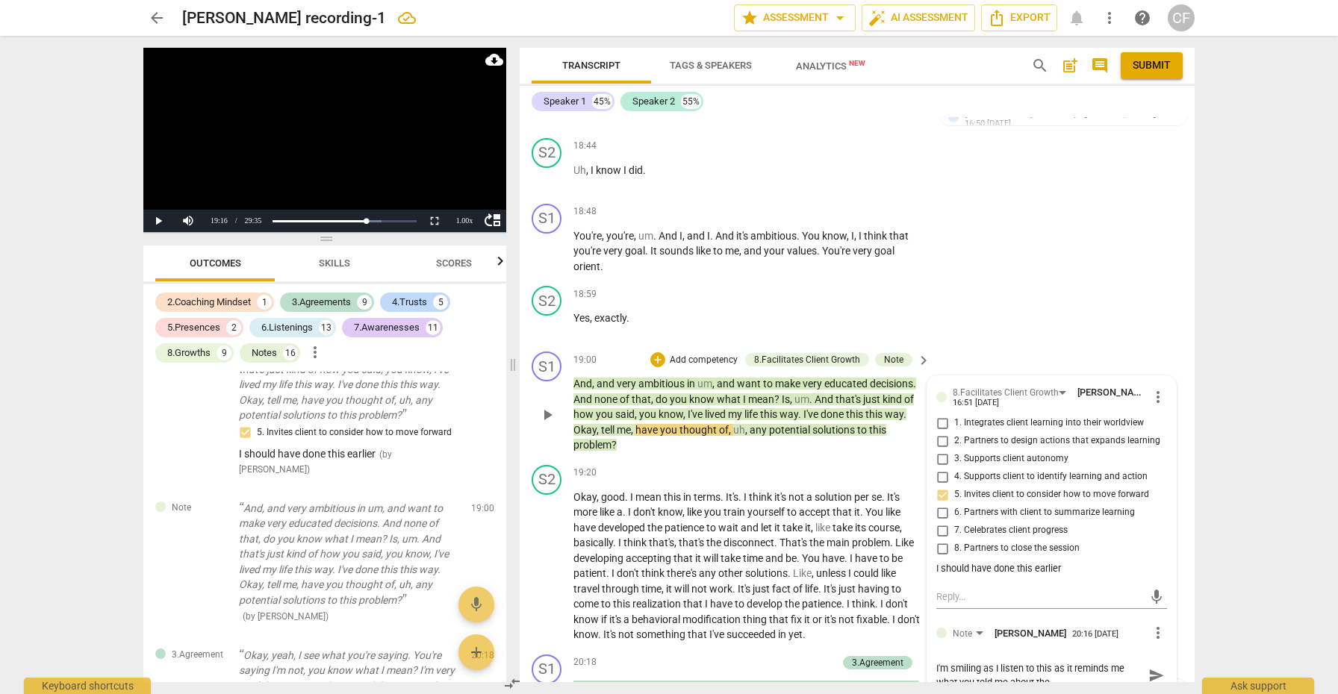
type textarea "I'm smiling as I listen to this as it reminds me what you told me about the c"
type textarea "I'm smiling as I listen to this as it reminds me what you told me about the cl"
type textarea "I'm smiling as I listen to this as it reminds me what you told me about the c"
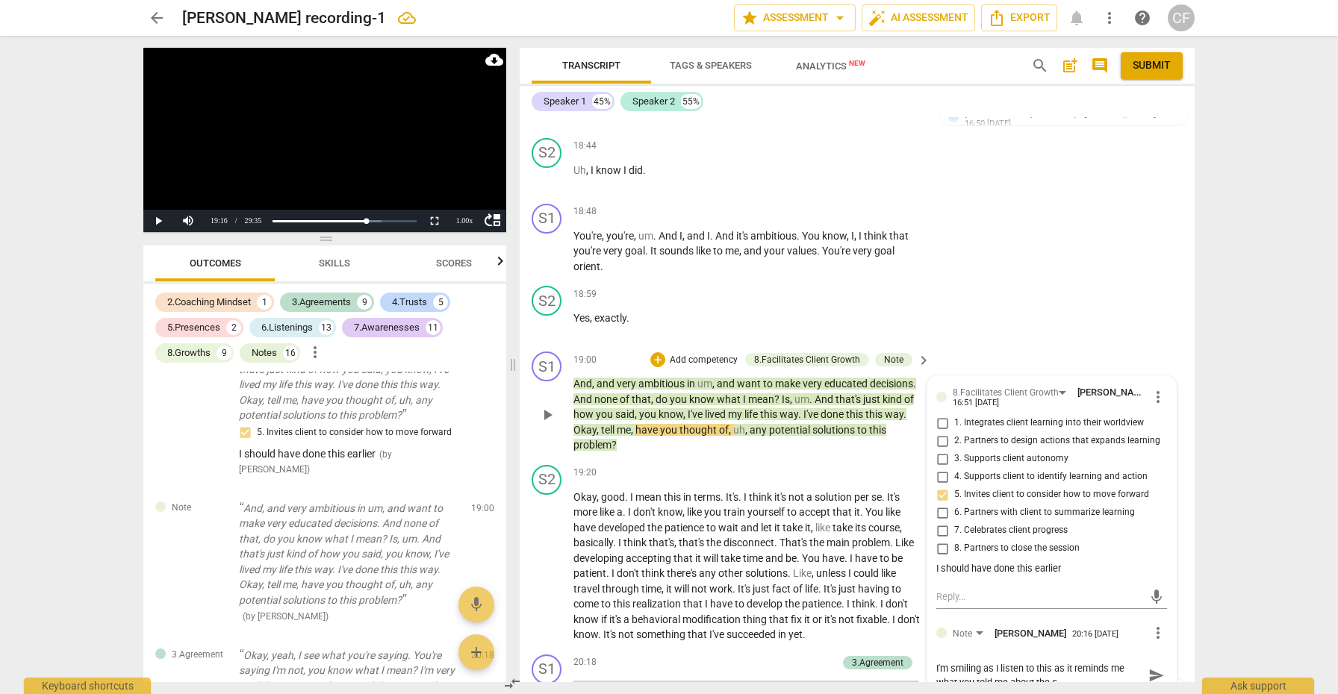
type textarea "I'm smiling as I listen to this as it reminds me what you told me about the ch"
type textarea "I'm smiling as I listen to this as it reminds me what you told me about the cha"
type textarea "I'm smiling as I listen to this as it reminds me what you told me about the chal"
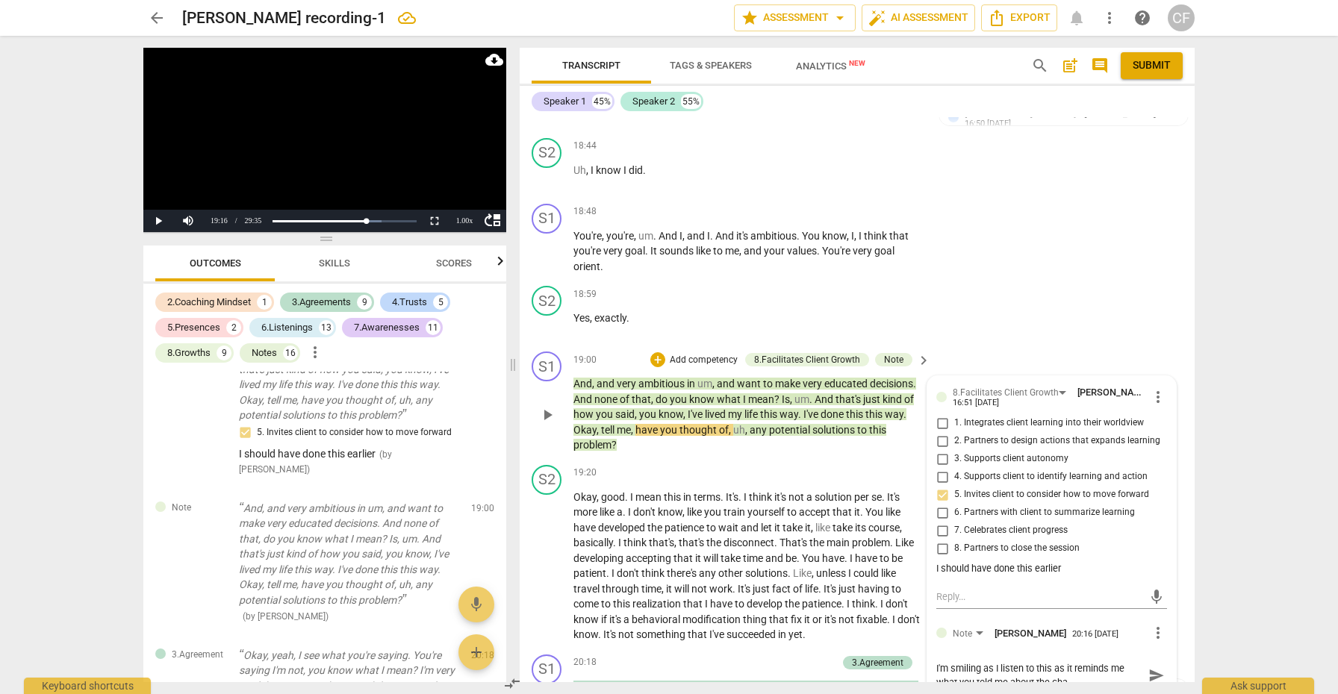
type textarea "I'm smiling as I listen to this as it reminds me what you told me about the chal"
type textarea "I'm smiling as I listen to this as it reminds me what you told me about the cha…"
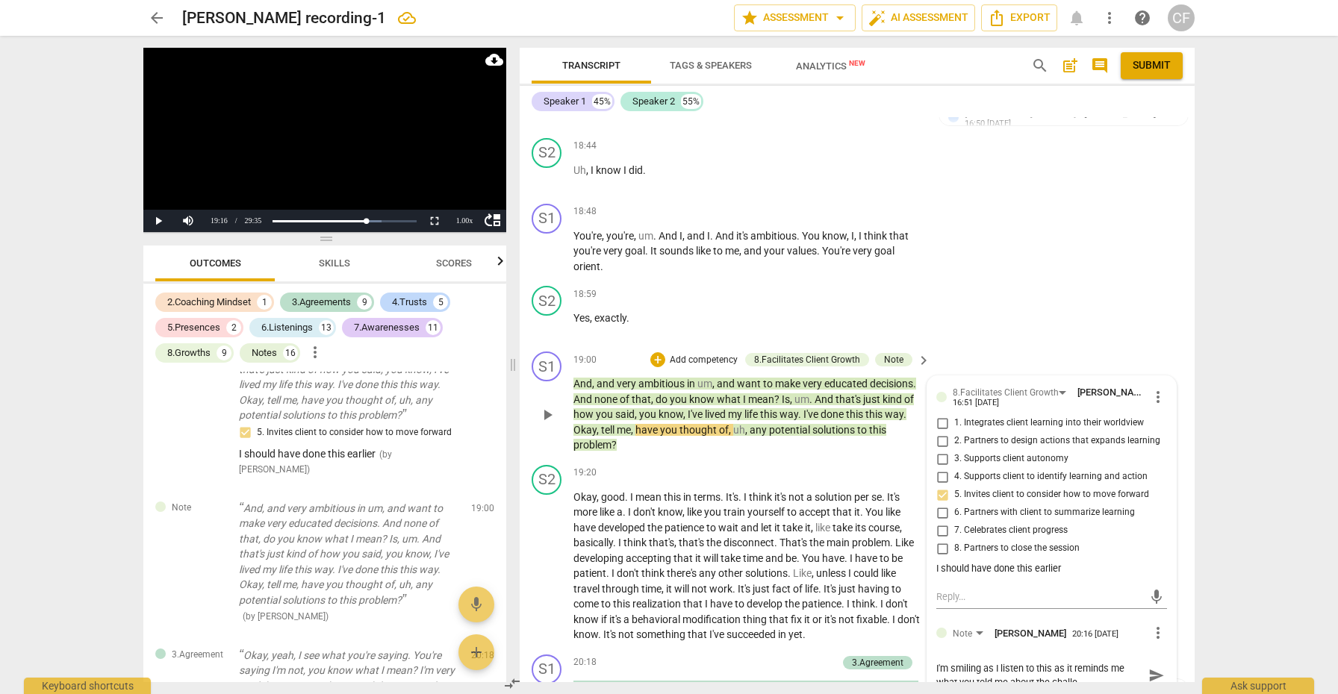
type textarea "I'm smiling as I listen to this as it reminds me what you told me about the cha…"
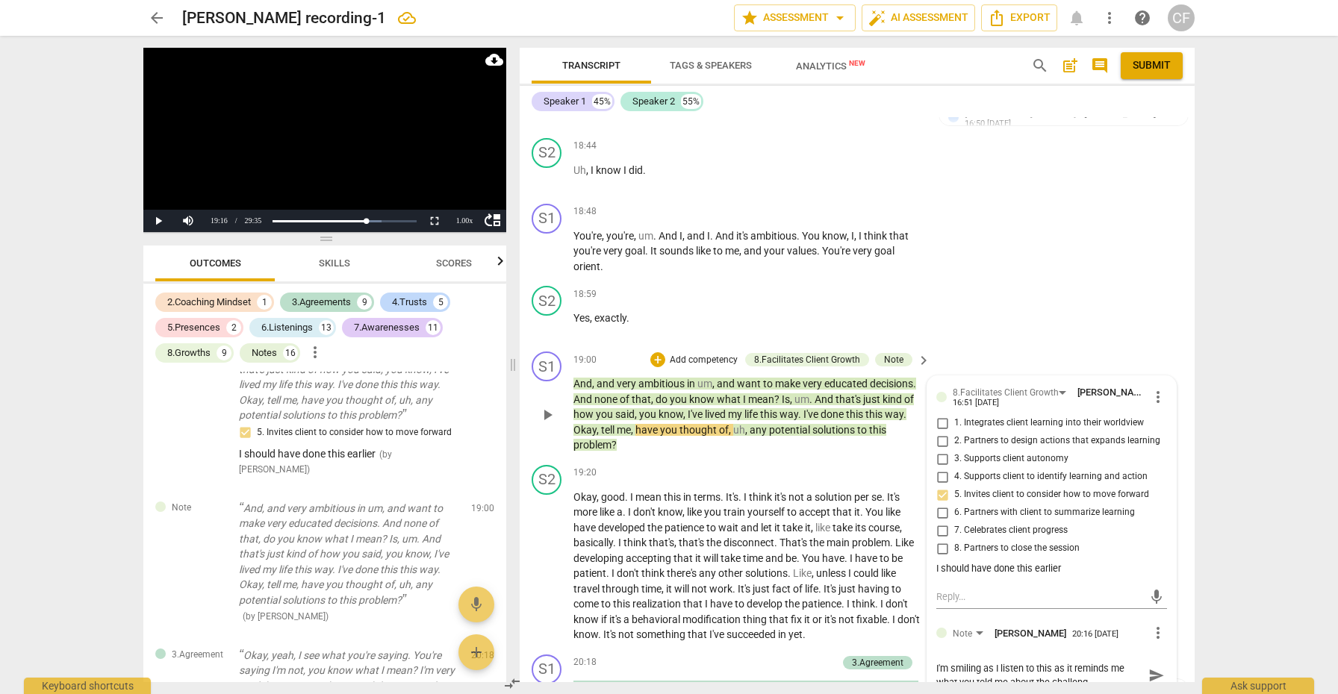
type textarea "I'm smiling as I listen to this as it reminds me what you told me about the cha…"
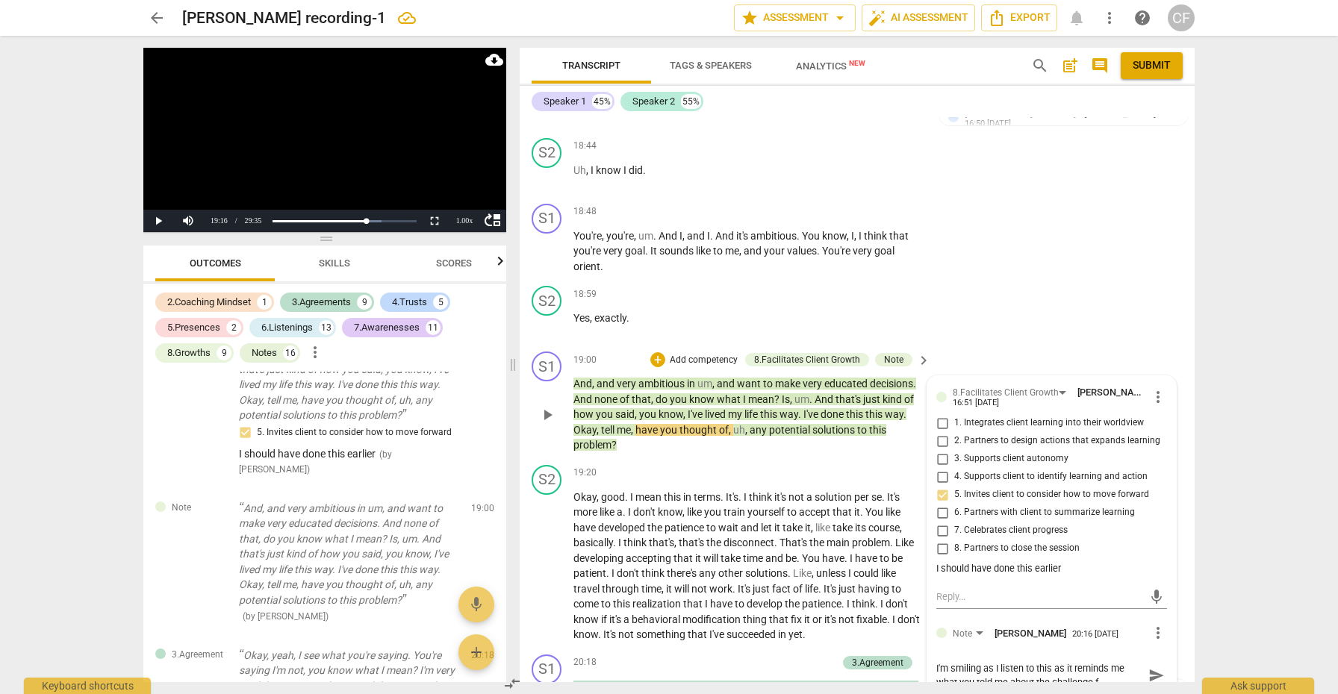
type textarea "I'm smiling as I listen to this as it reminds me what you told me about the cha…"
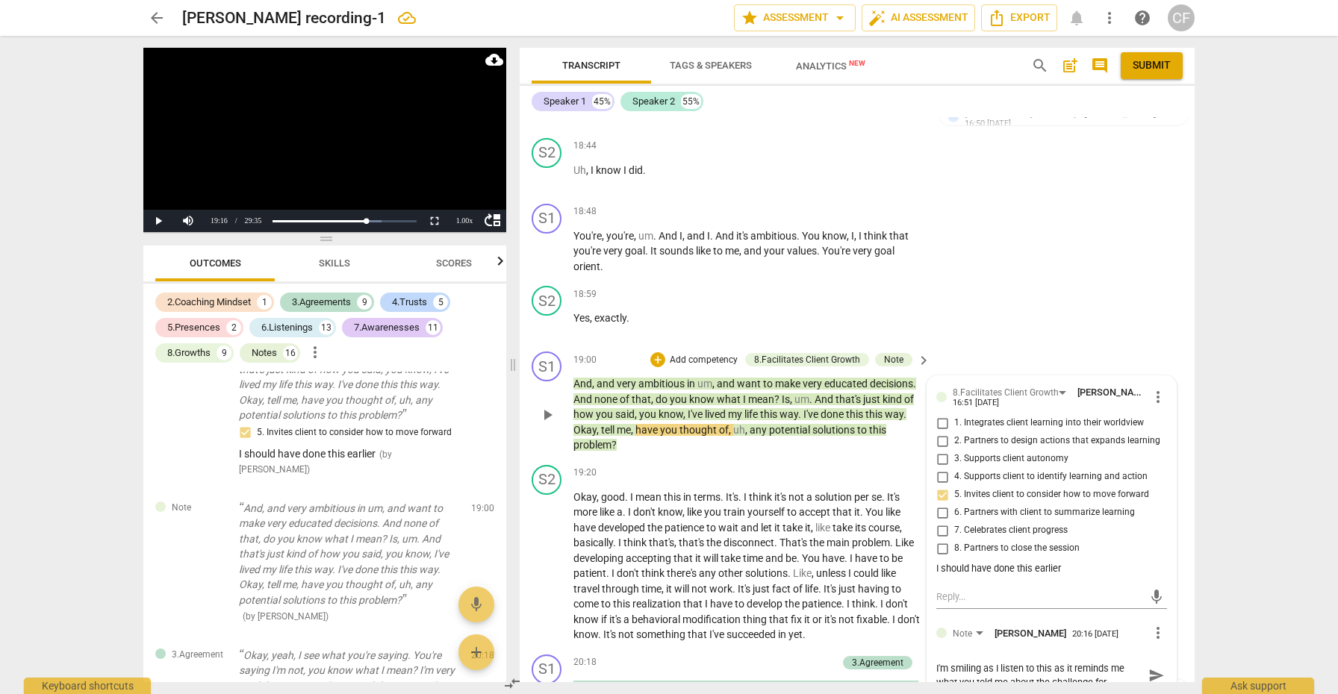
type textarea "I'm smiling as I listen to this as it reminds me what you told me about the cha…"
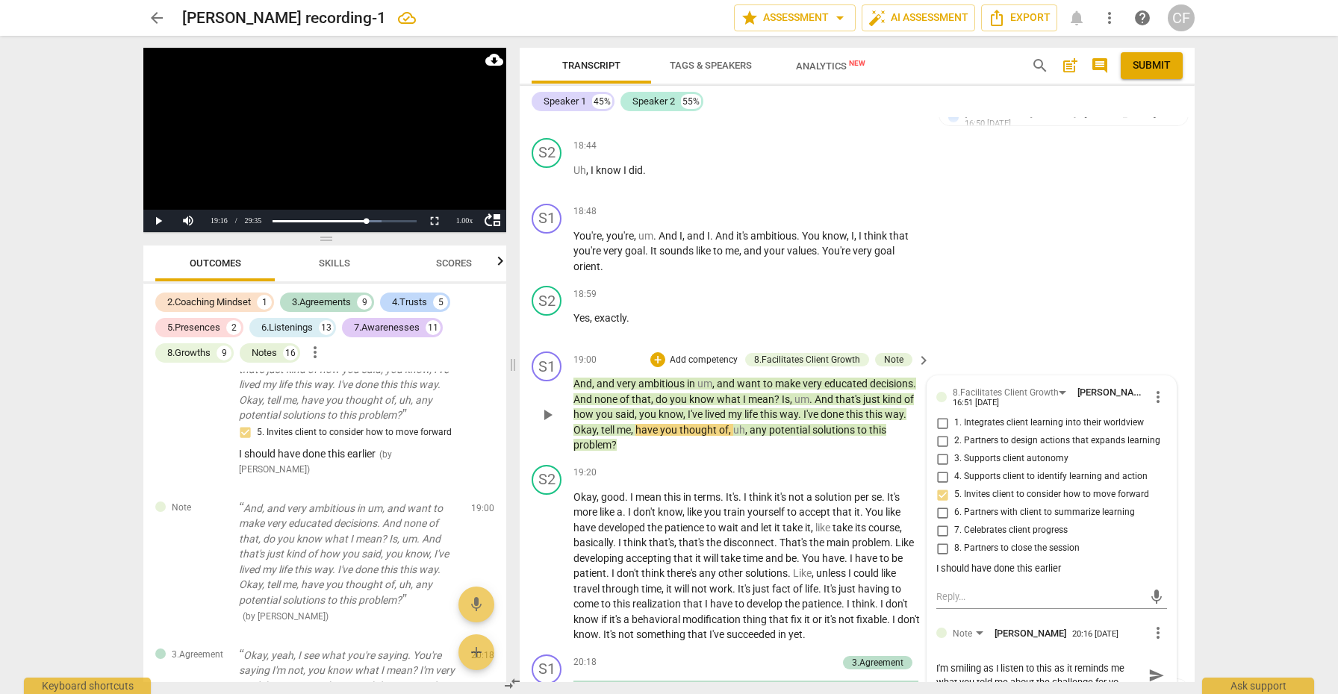
type textarea "I'm smiling as I listen to this as it reminds me what you told me about the cha…"
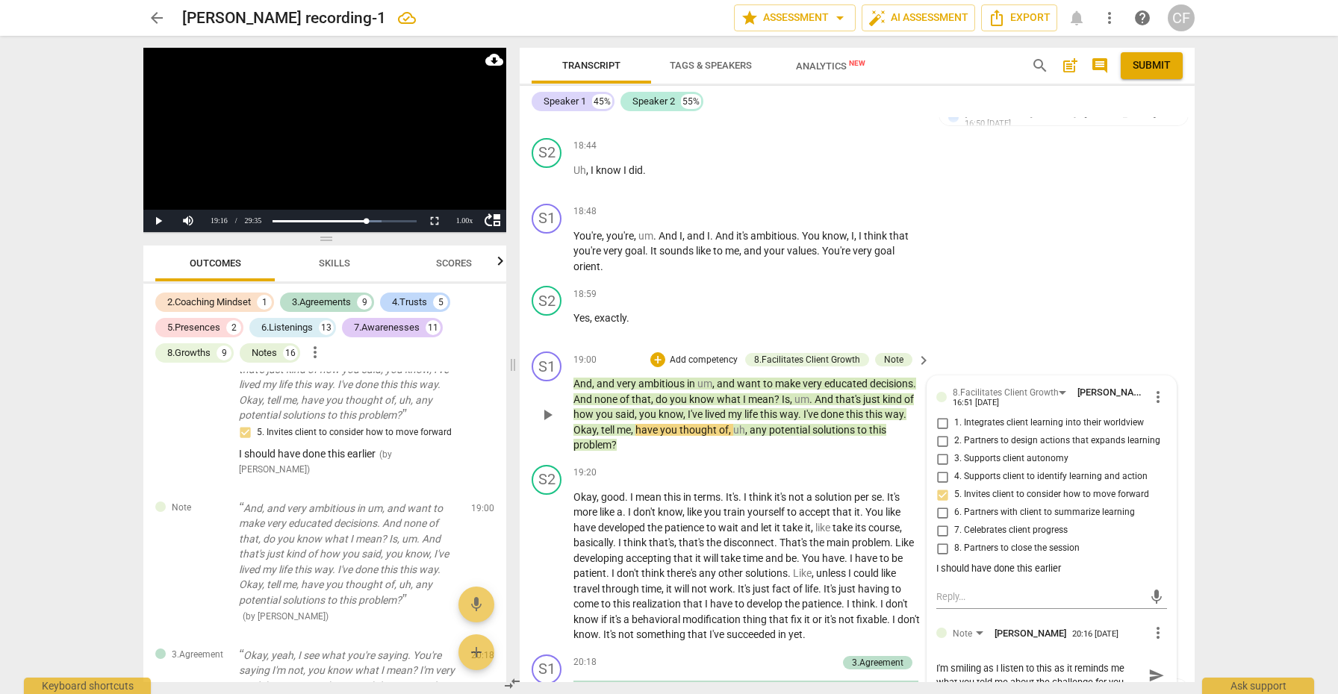
type textarea "I'm smiling as I listen to this as it reminds me what you told me about the cha…"
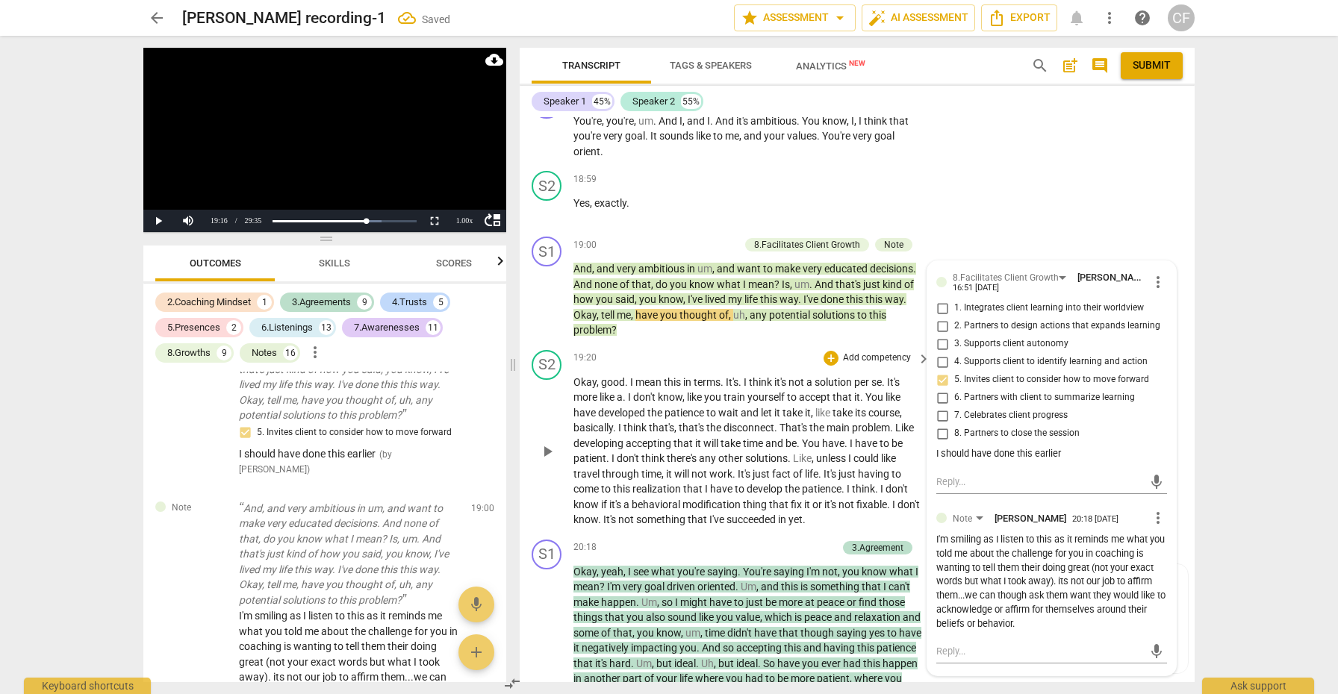
scroll to position [6414, 0]
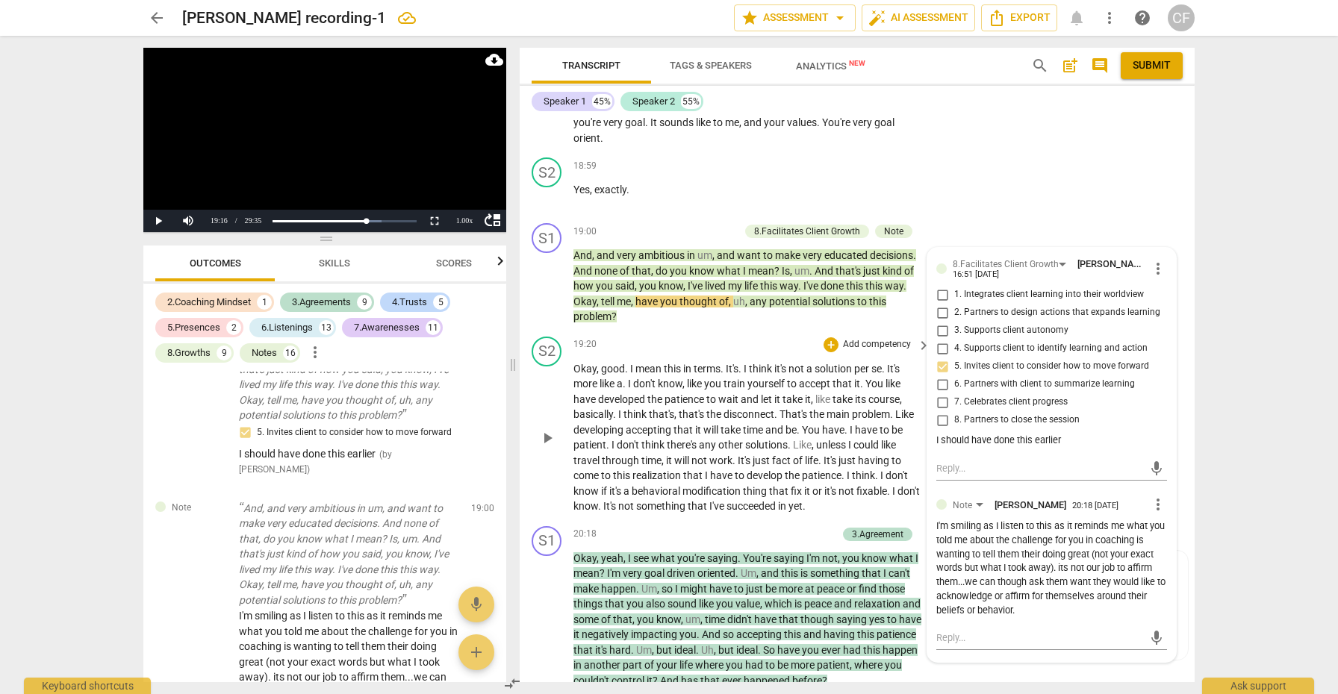
click at [547, 429] on span "play_arrow" at bounding box center [547, 438] width 18 height 18
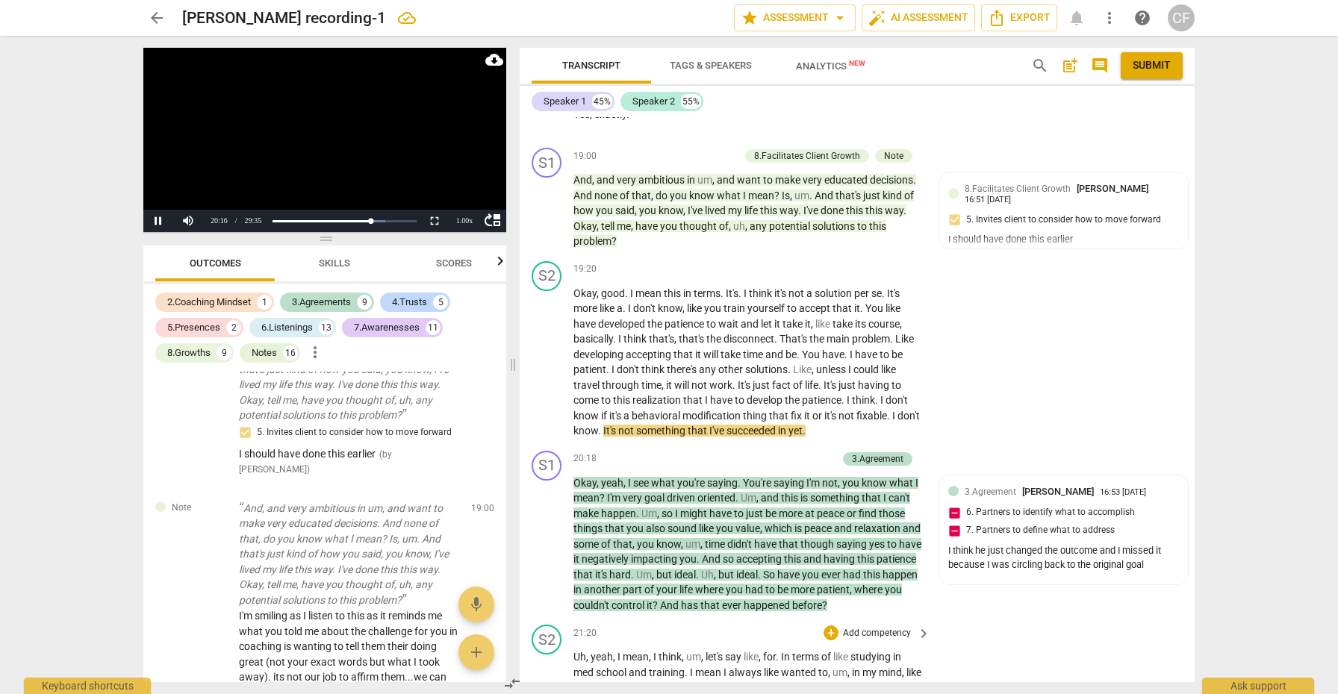
scroll to position [6502, 0]
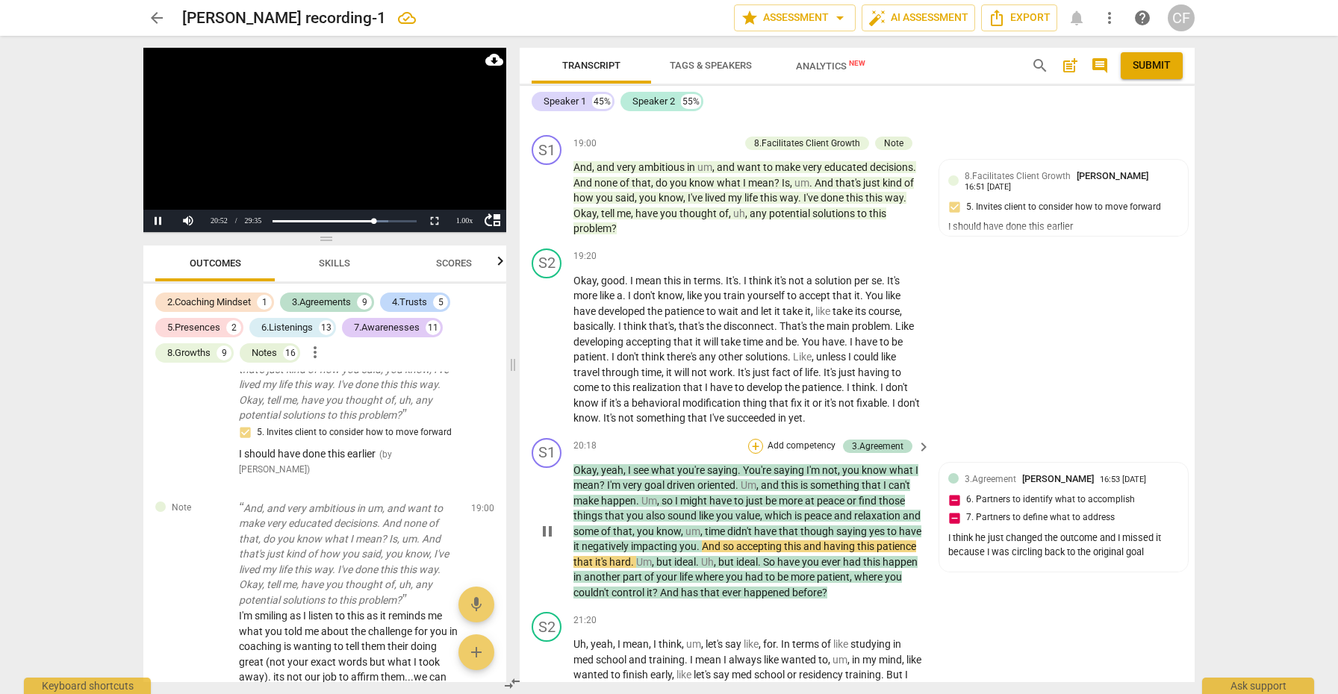
click at [757, 439] on div "+" at bounding box center [755, 446] width 15 height 15
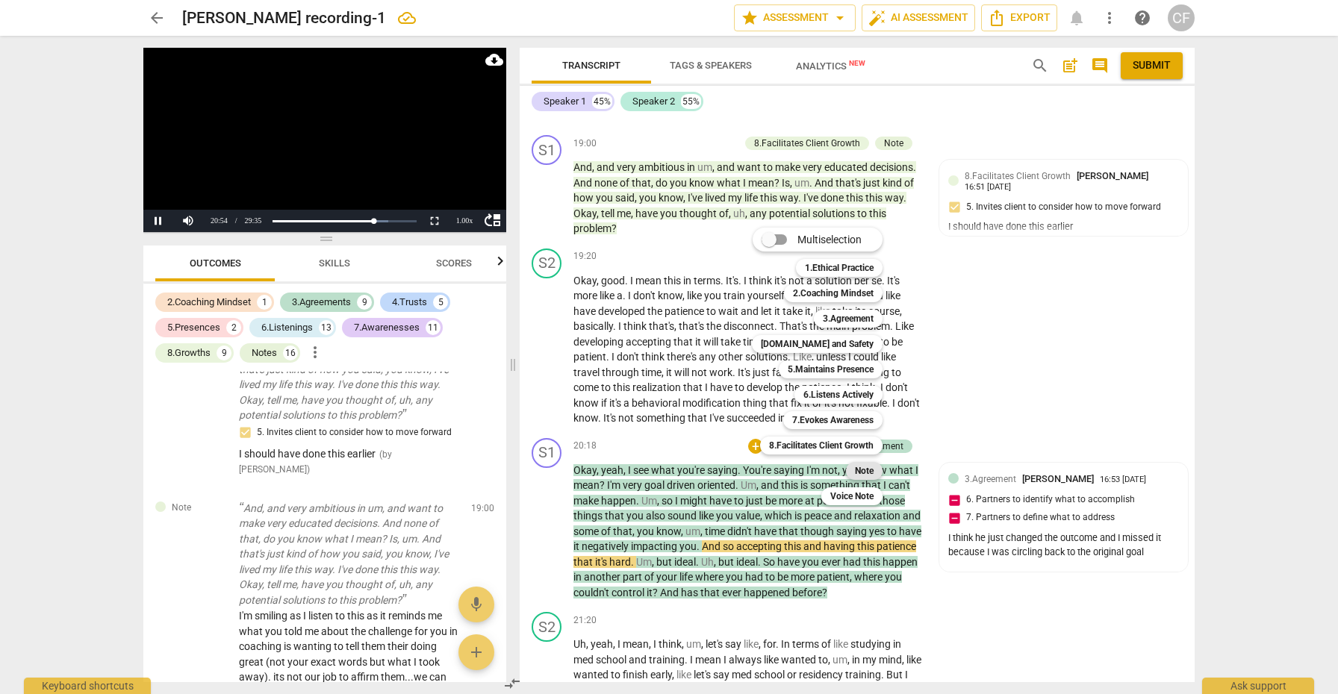
click at [863, 469] on b "Note" at bounding box center [864, 471] width 19 height 18
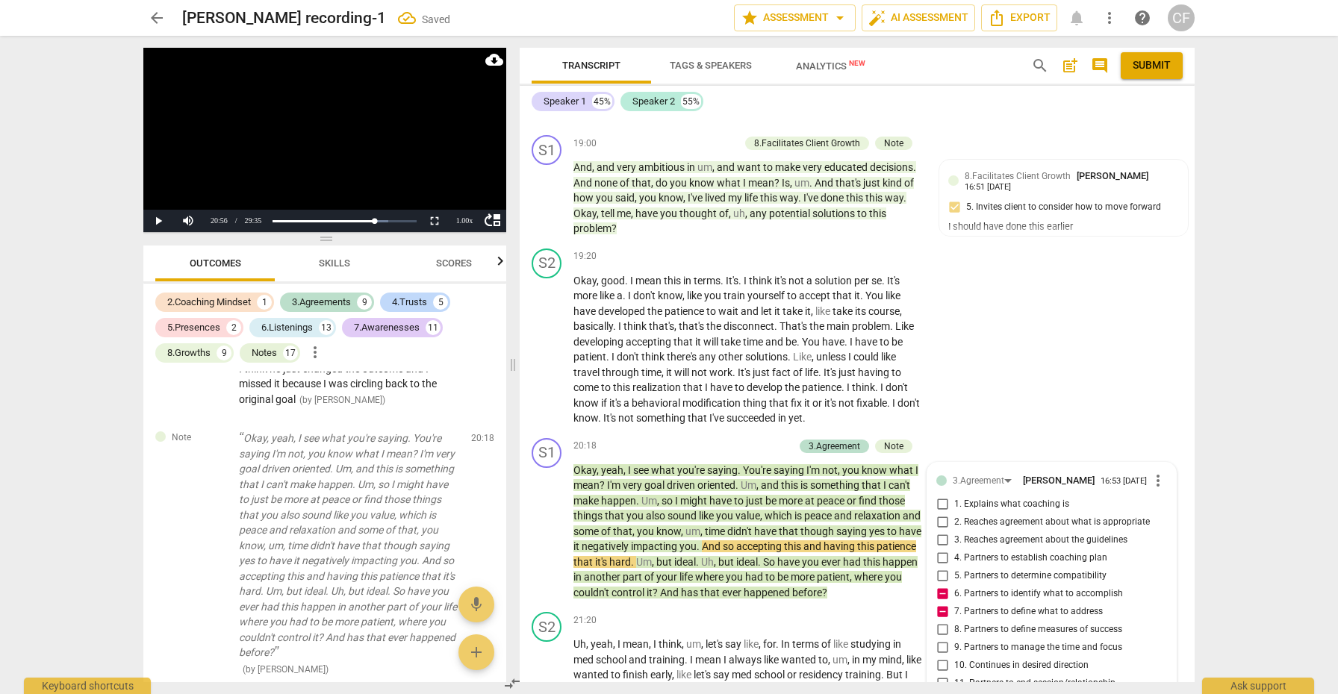
scroll to position [6674, 0]
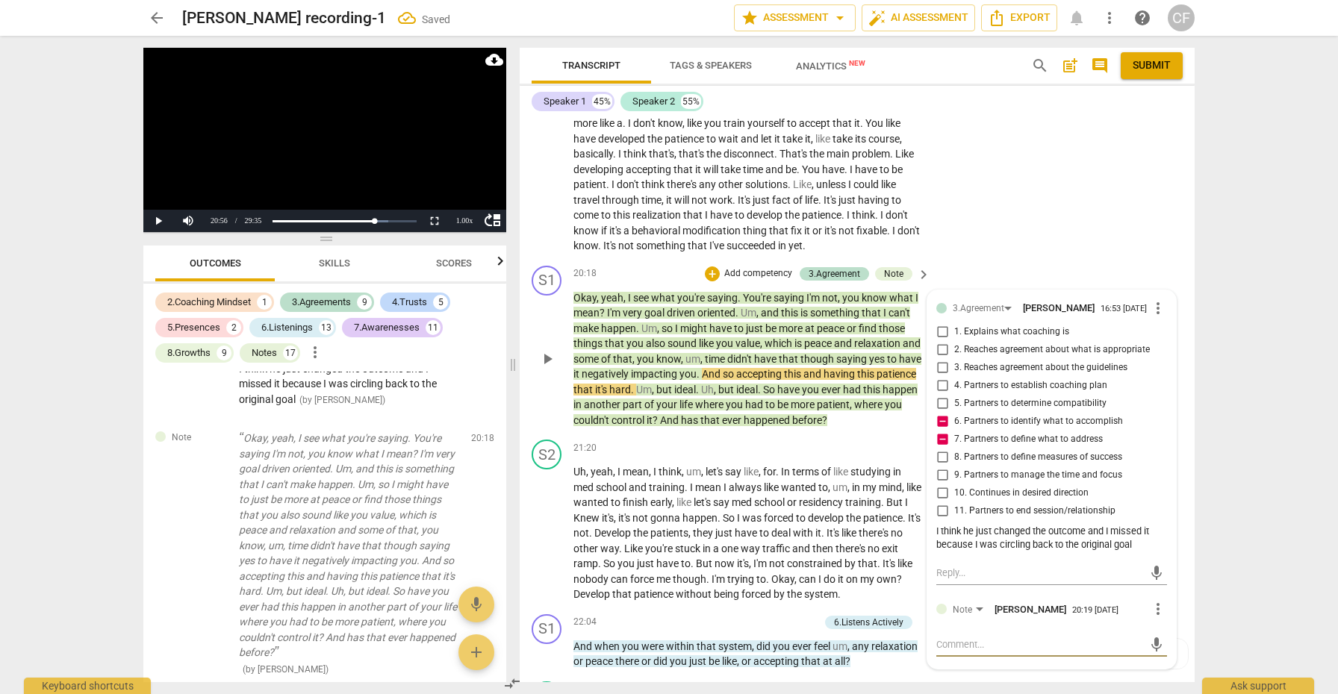
click at [956, 637] on textarea at bounding box center [1039, 644] width 207 height 14
click at [1151, 651] on span "send" at bounding box center [1156, 659] width 16 height 16
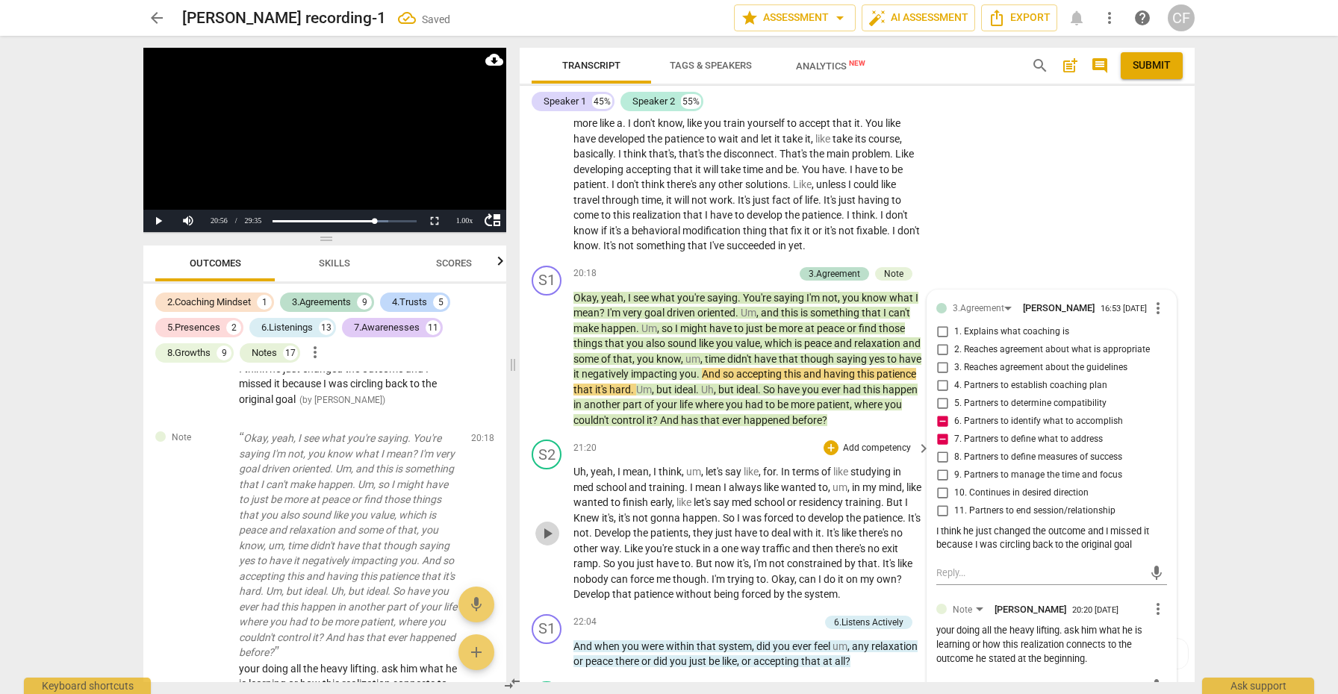
click at [549, 525] on span "play_arrow" at bounding box center [547, 534] width 18 height 18
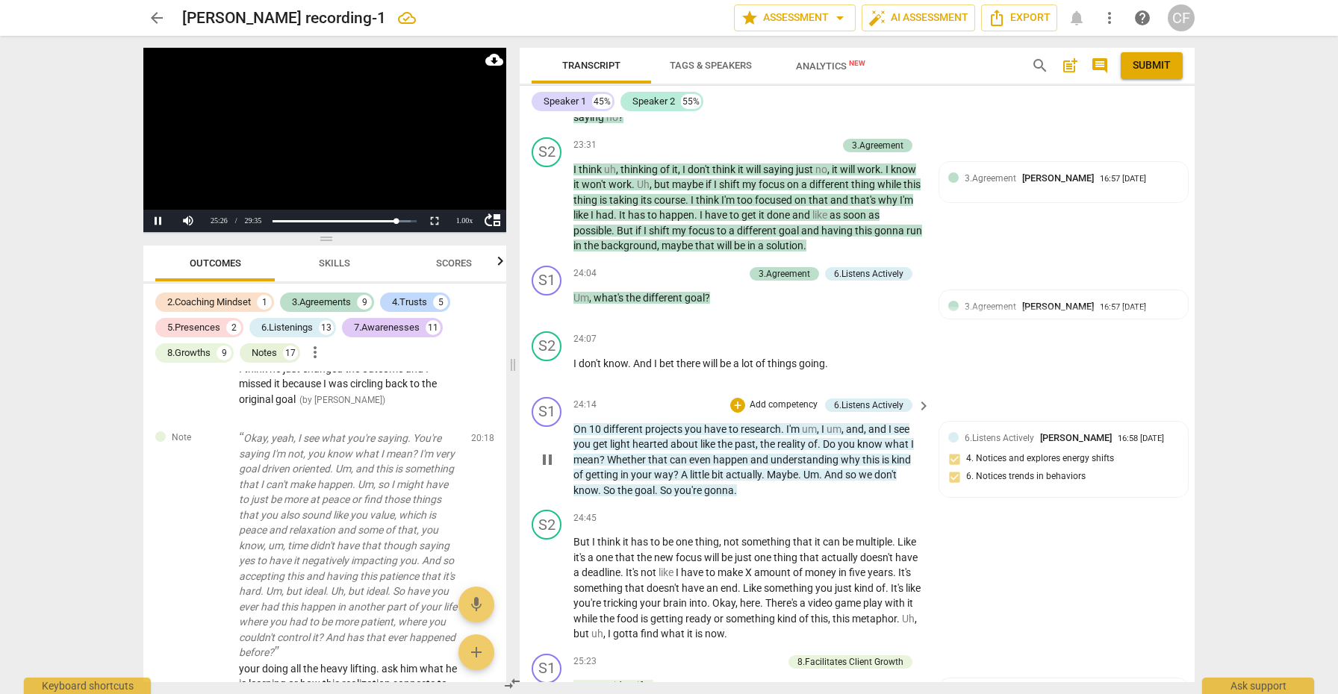
scroll to position [7609, 0]
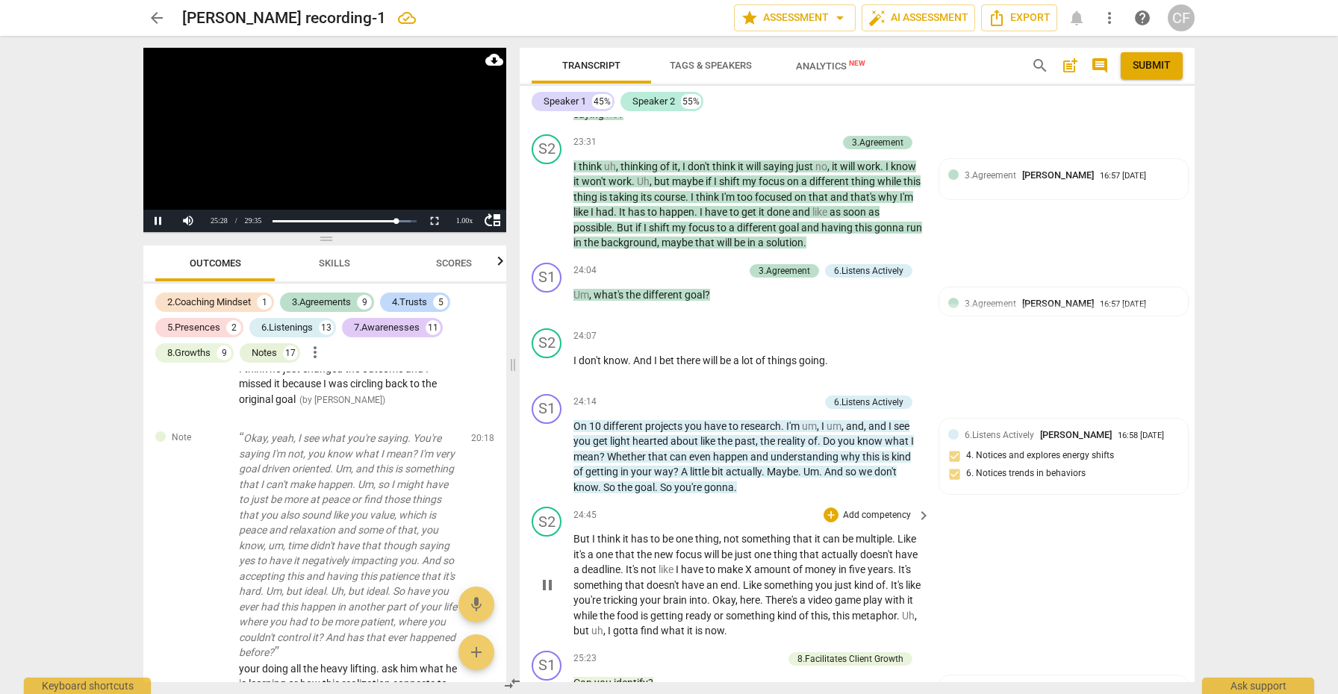
click at [547, 576] on span "pause" at bounding box center [547, 585] width 18 height 18
click at [160, 221] on button "Play" at bounding box center [158, 221] width 30 height 22
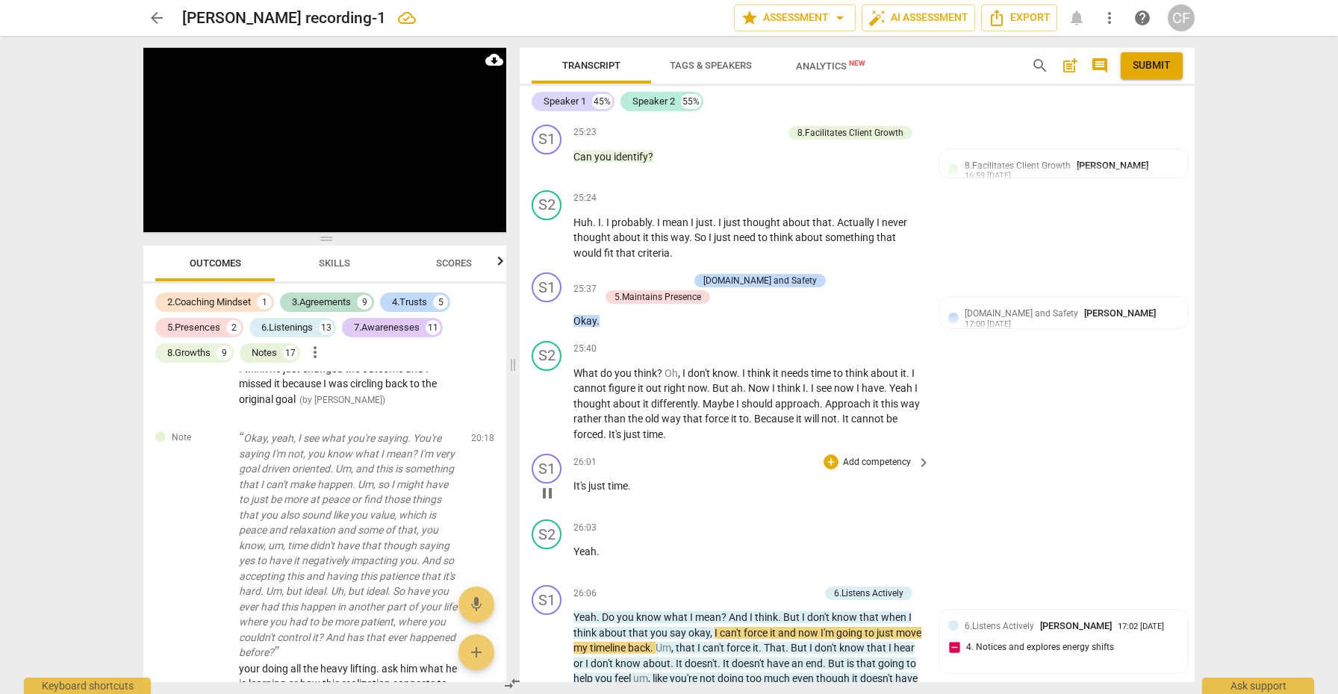
scroll to position [8223, 0]
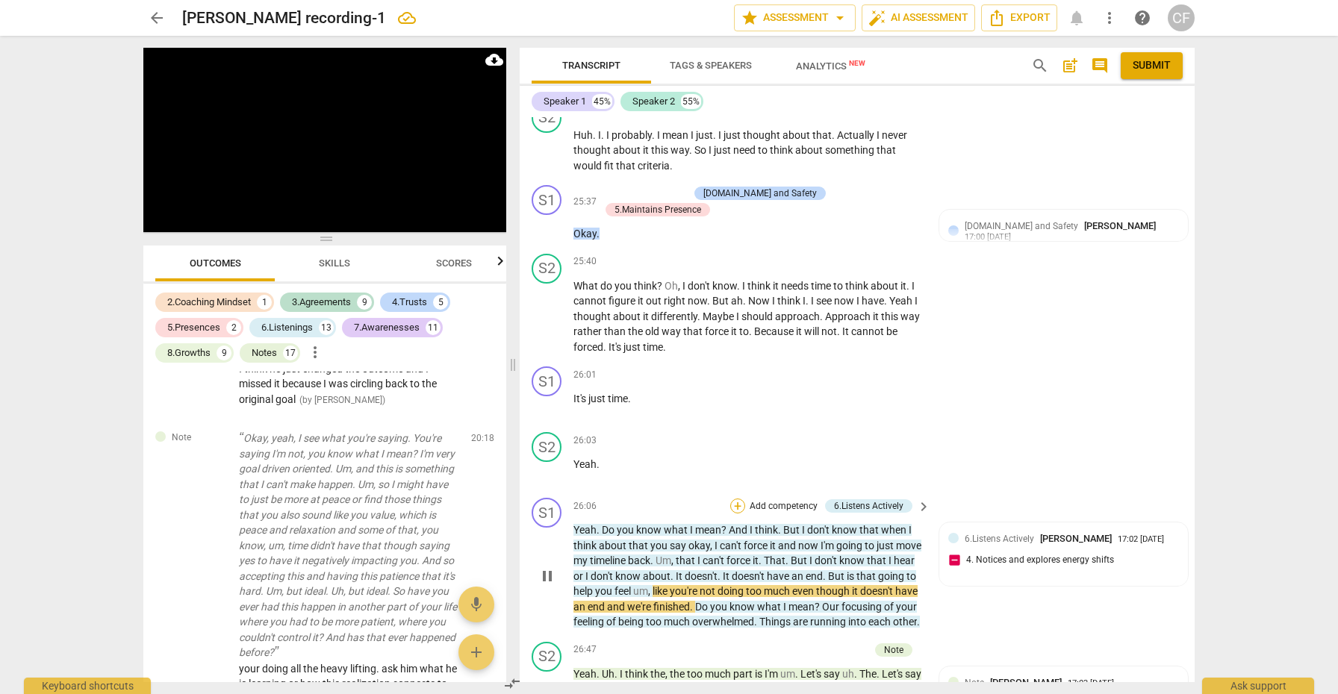
click at [734, 499] on div "+" at bounding box center [737, 506] width 15 height 15
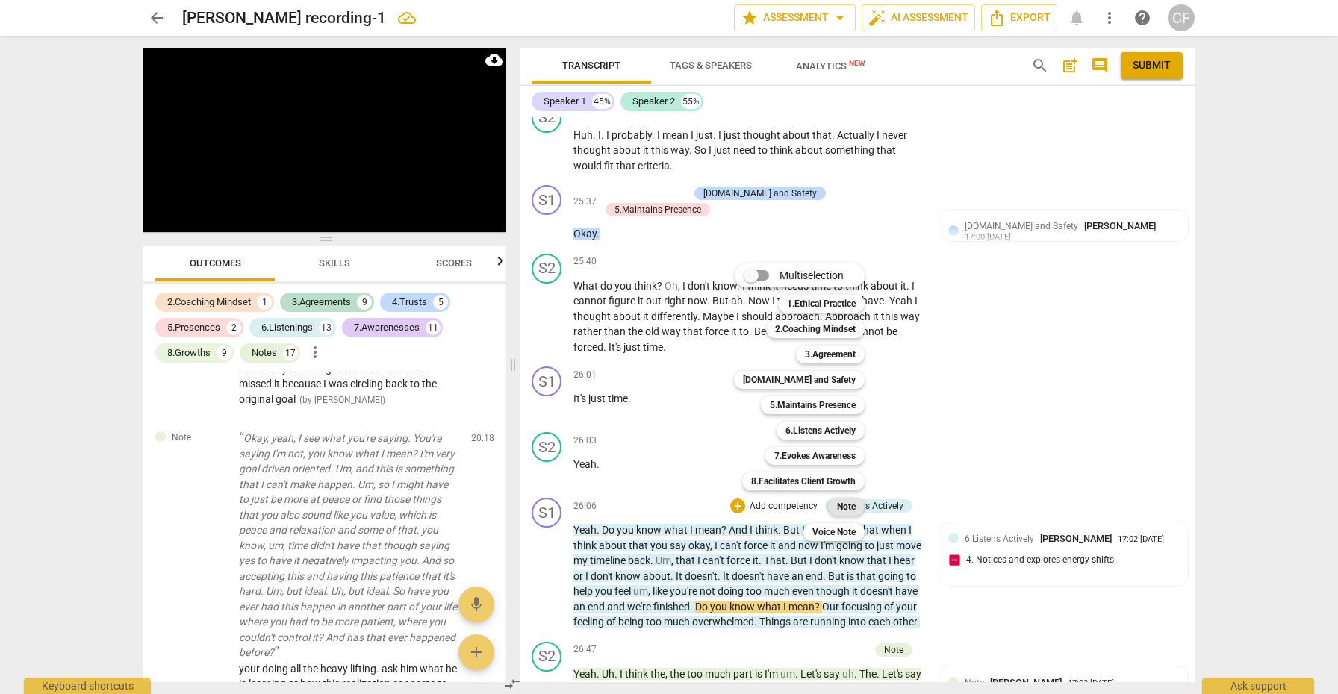
click at [849, 510] on b "Note" at bounding box center [846, 507] width 19 height 18
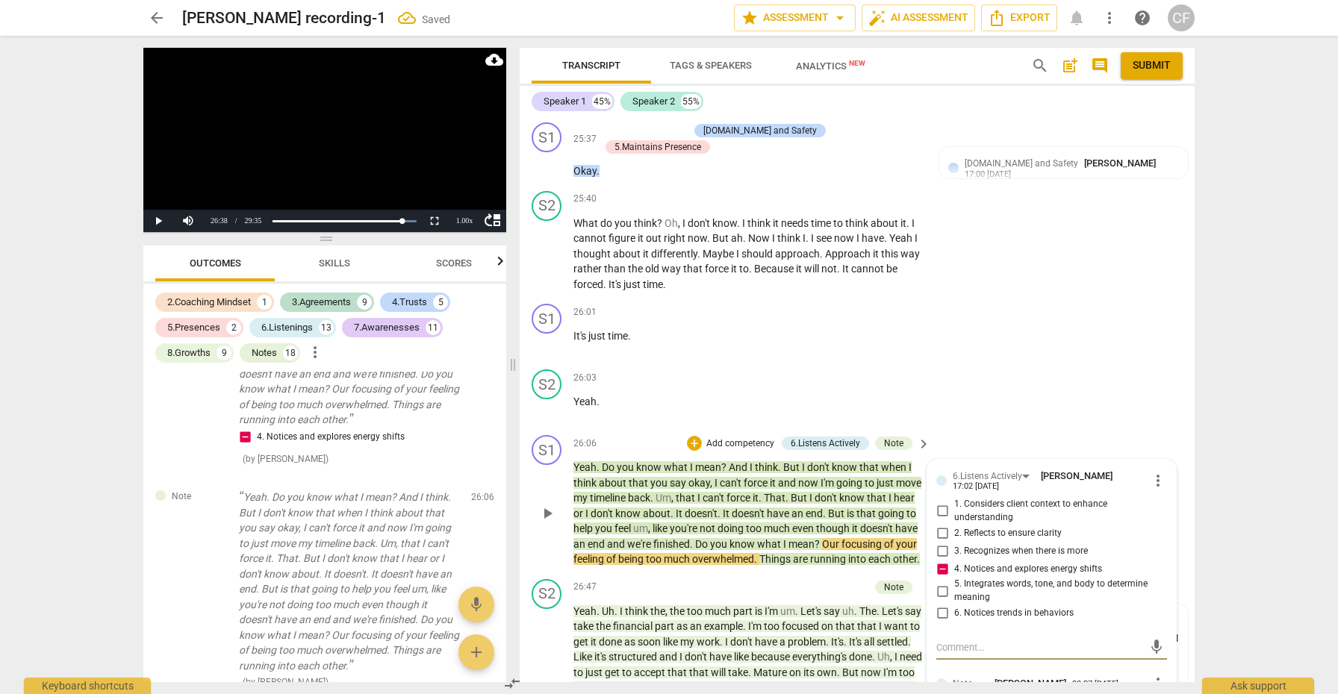
scroll to position [8292, 0]
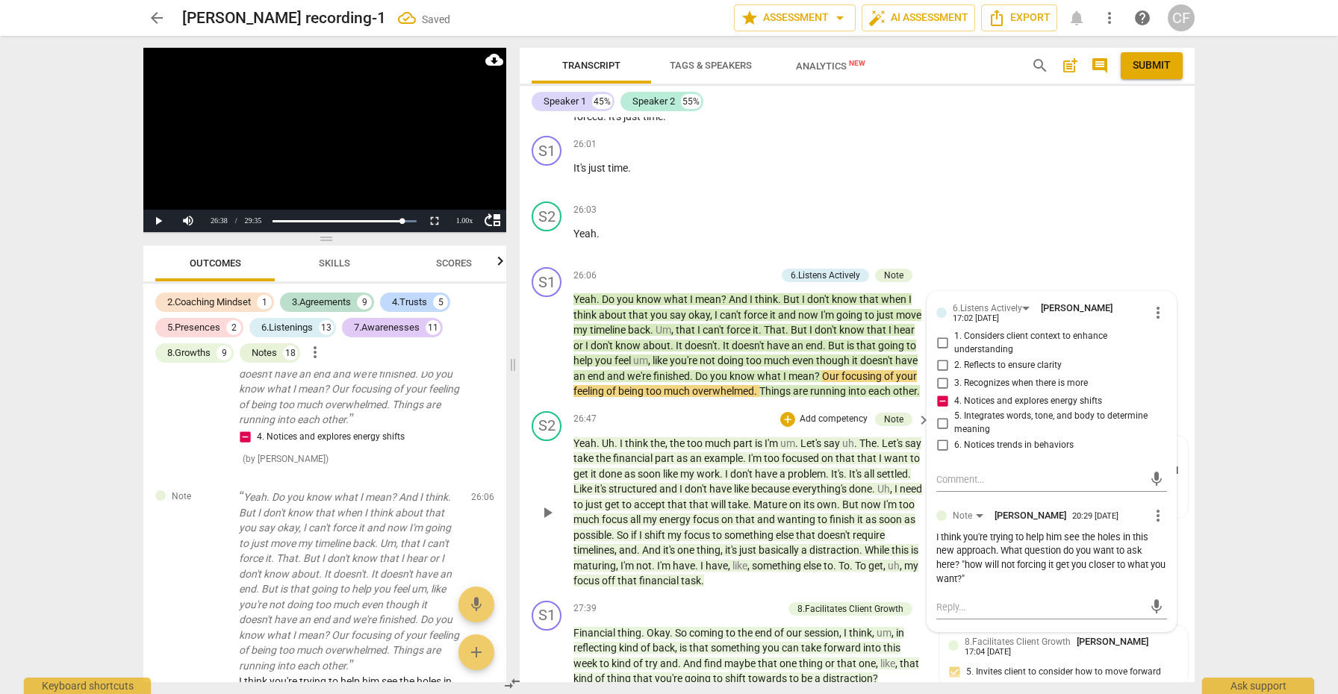
click at [554, 504] on span "play_arrow" at bounding box center [547, 513] width 18 height 18
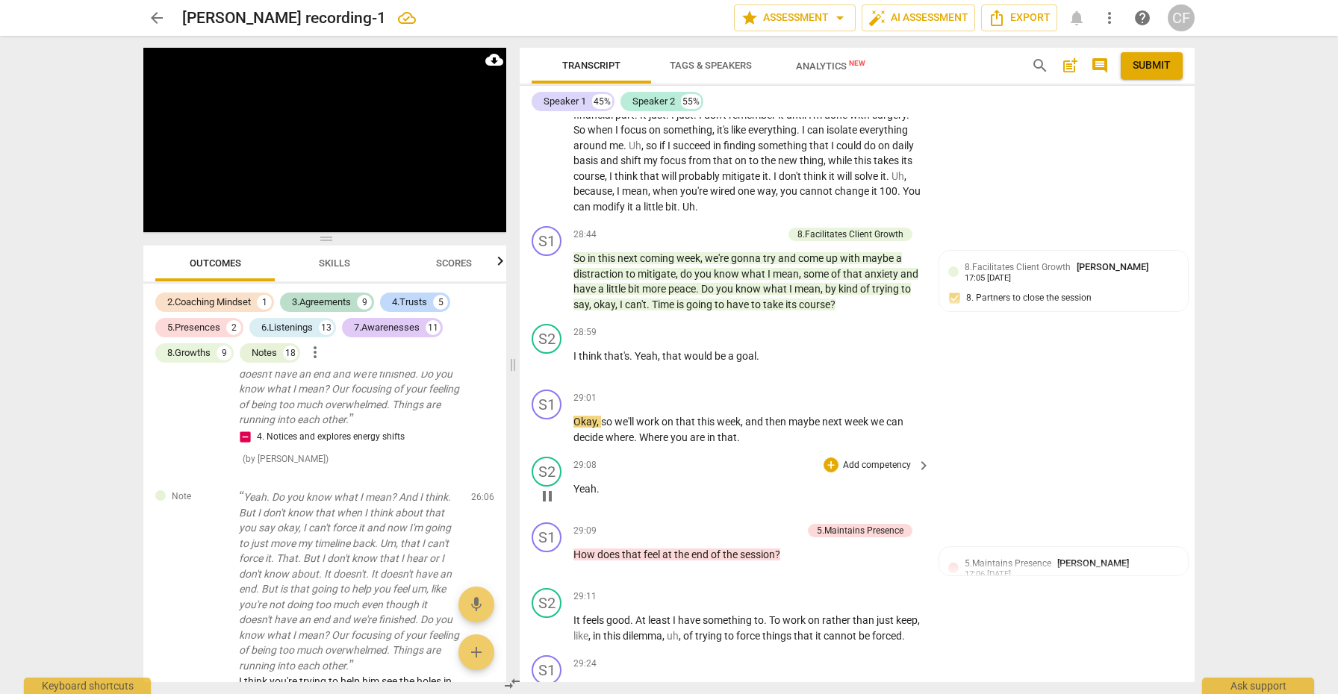
scroll to position [0, 0]
click at [546, 687] on span "pause" at bounding box center [547, 696] width 18 height 18
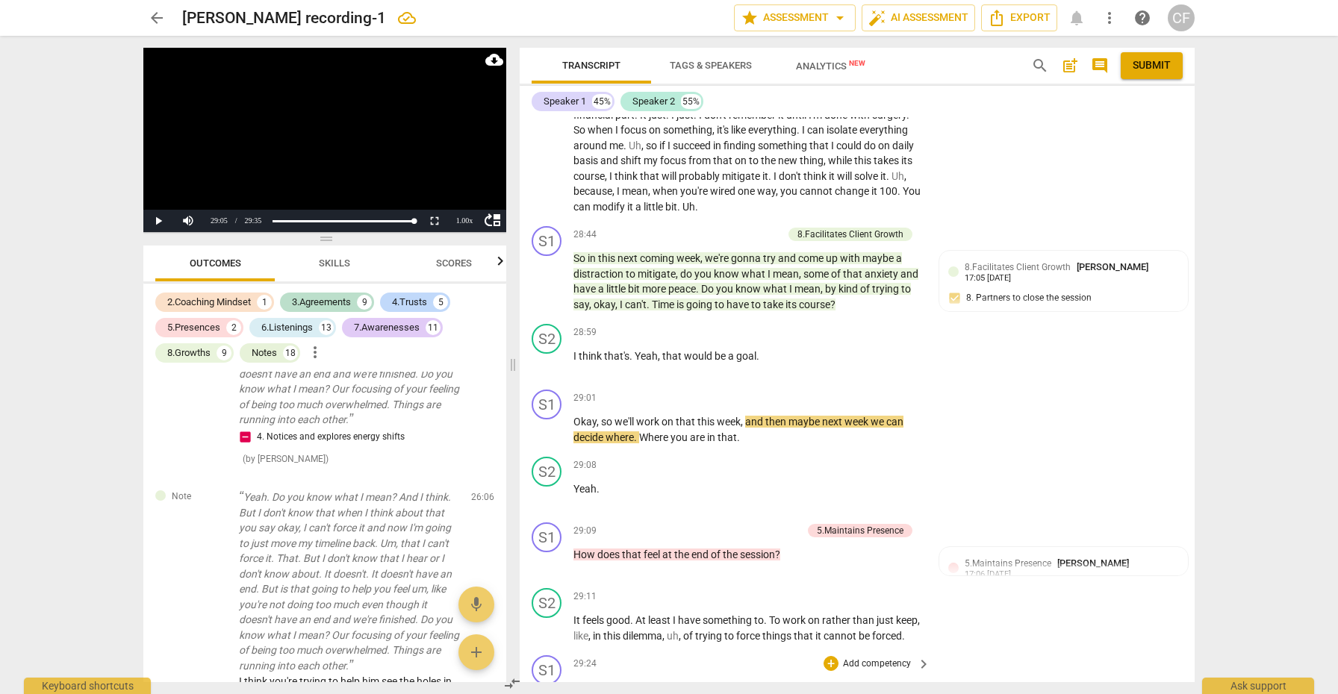
click at [540, 687] on span "play_arrow" at bounding box center [547, 696] width 18 height 18
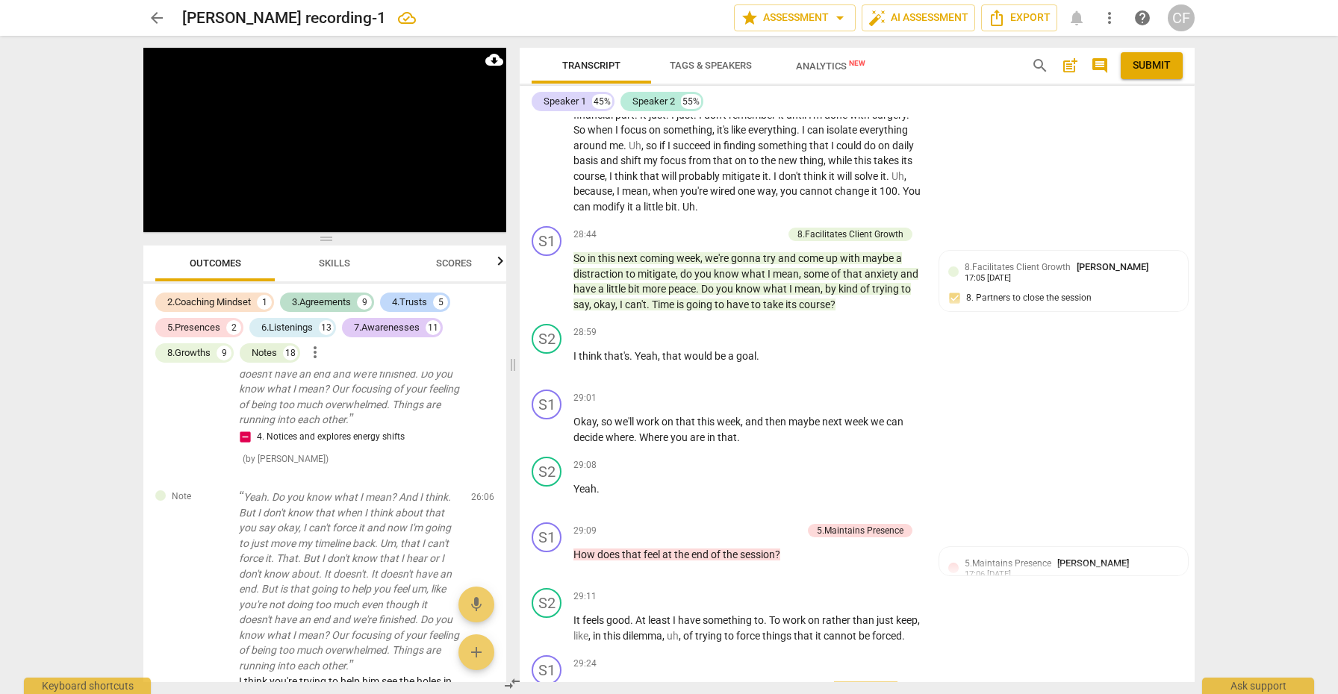
click at [1154, 69] on span "Submit" at bounding box center [1151, 65] width 38 height 15
